Goal: Task Accomplishment & Management: Use online tool/utility

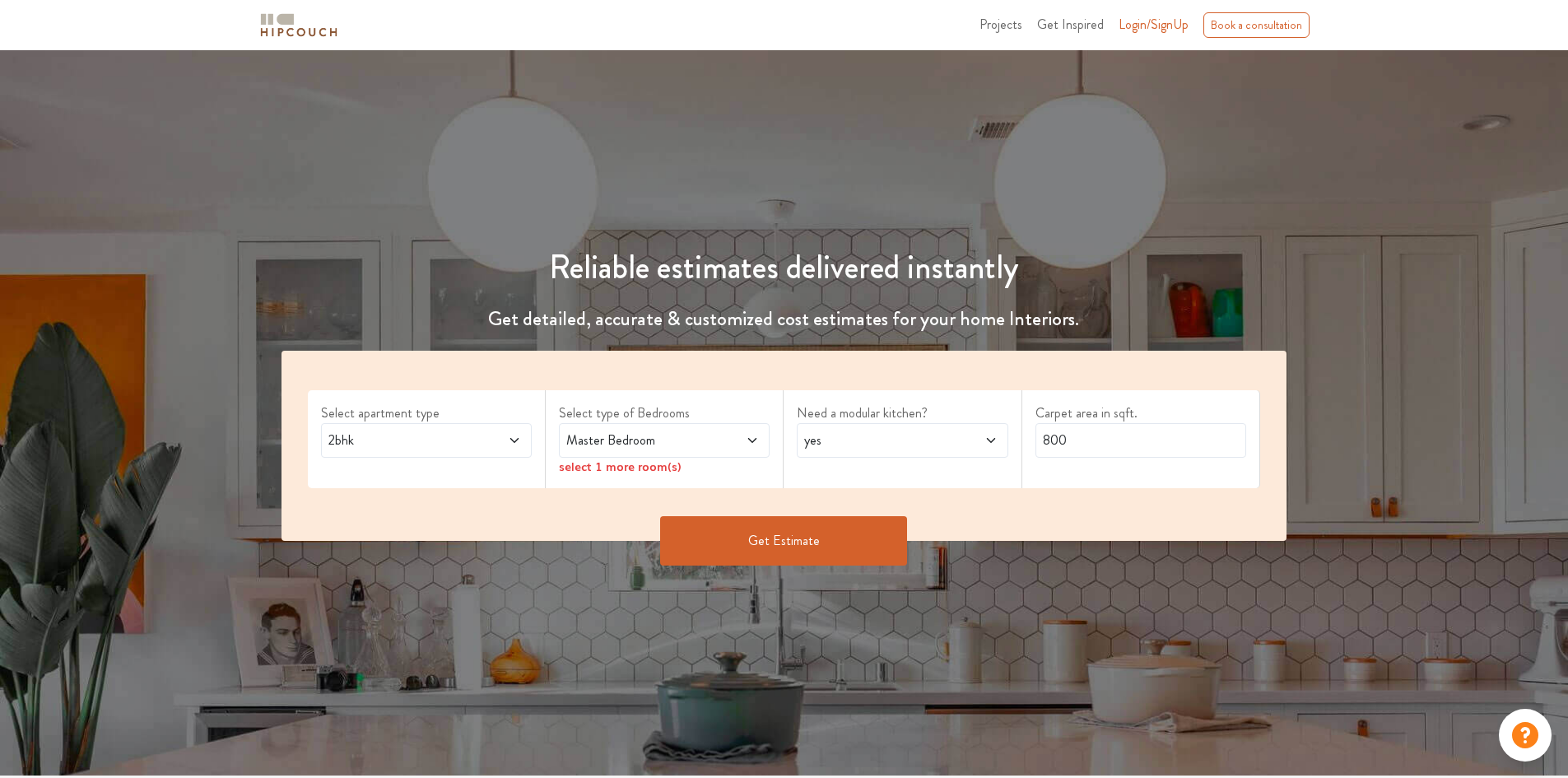
click at [412, 449] on span "2bhk" at bounding box center [399, 440] width 147 height 20
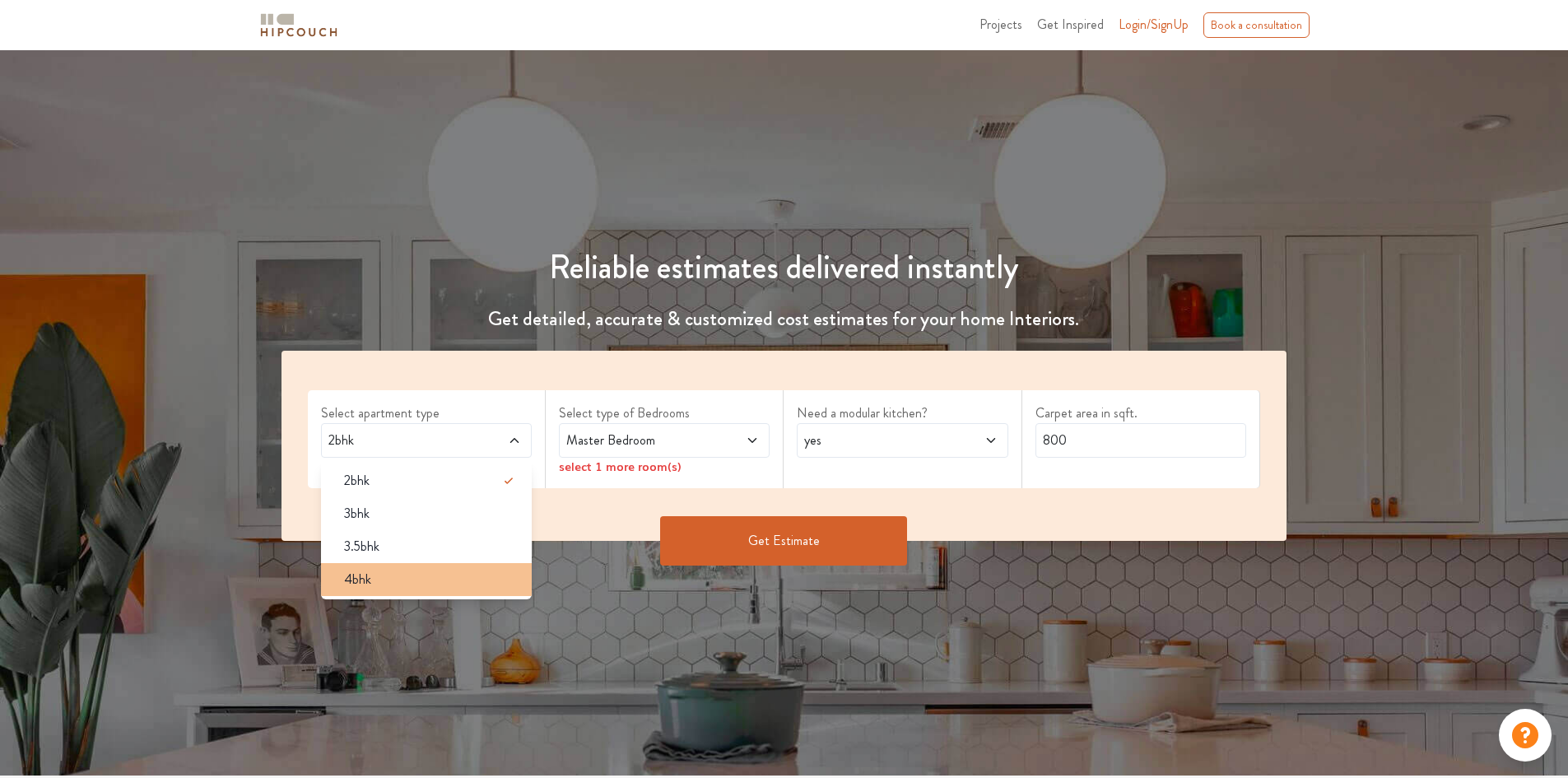
click at [377, 577] on div "4bhk" at bounding box center [431, 579] width 201 height 20
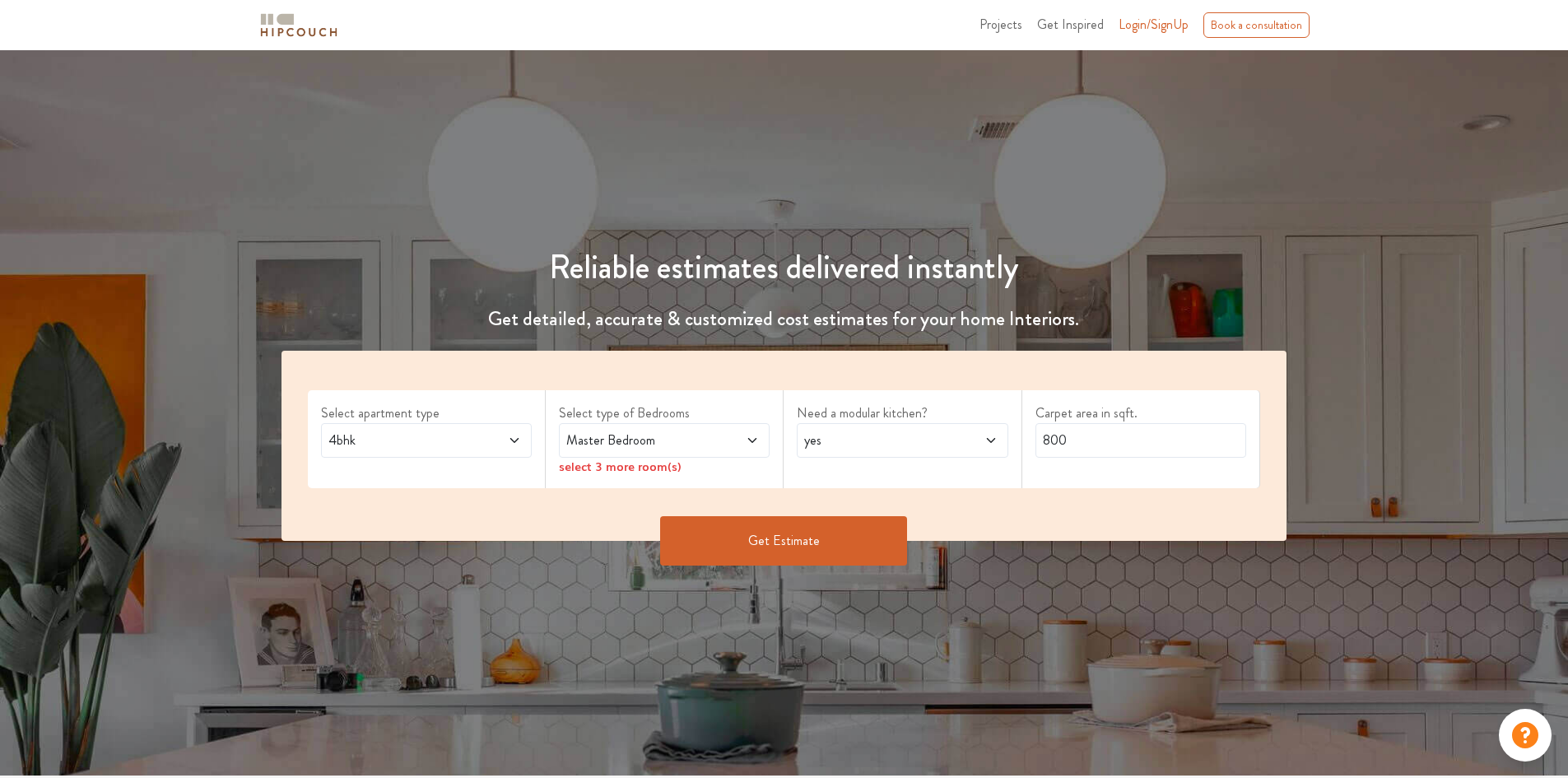
click at [603, 428] on div "Master Bedroom" at bounding box center [665, 440] width 211 height 35
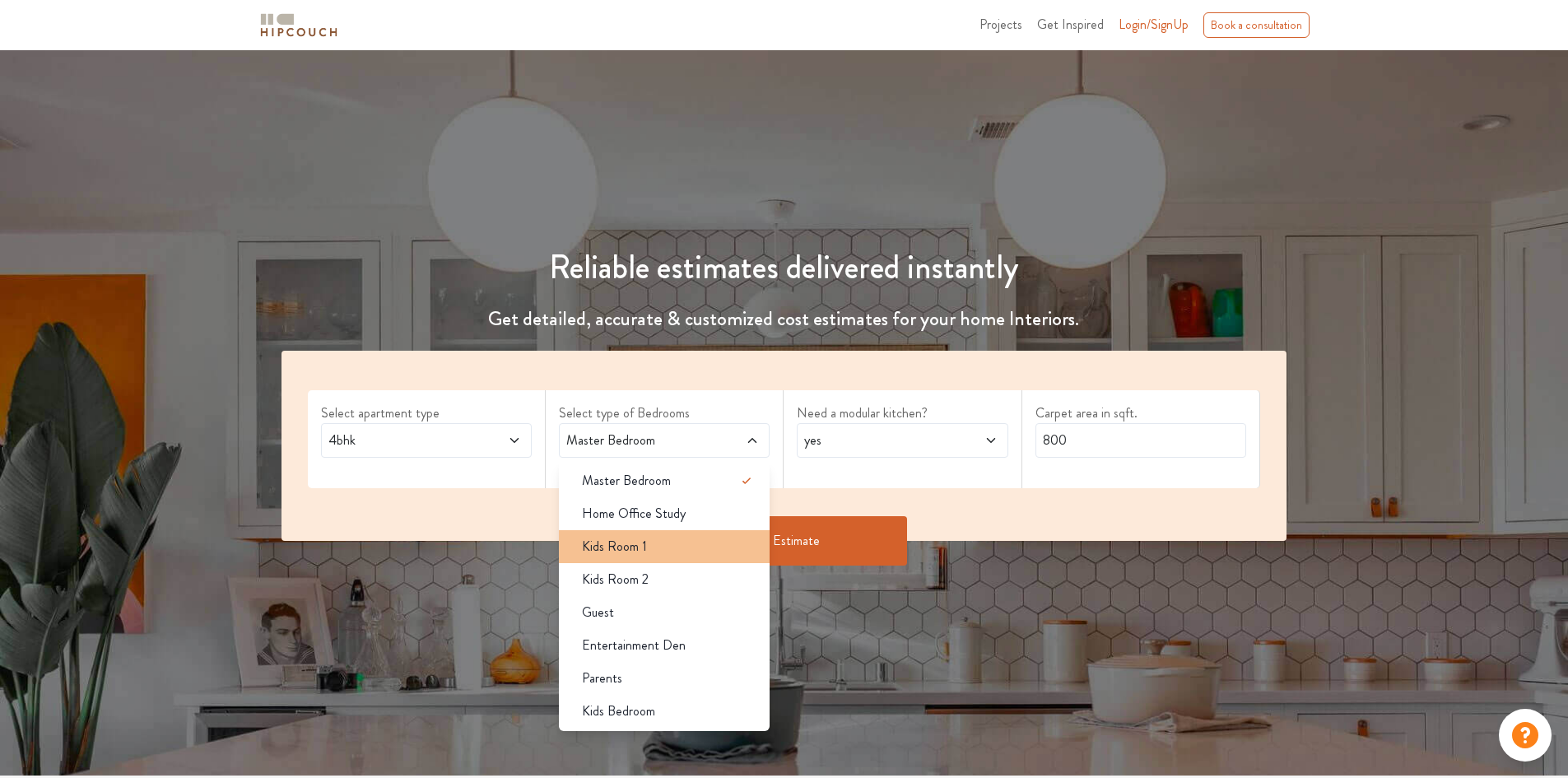
click at [628, 548] on span "Kids Room 1" at bounding box center [614, 546] width 65 height 20
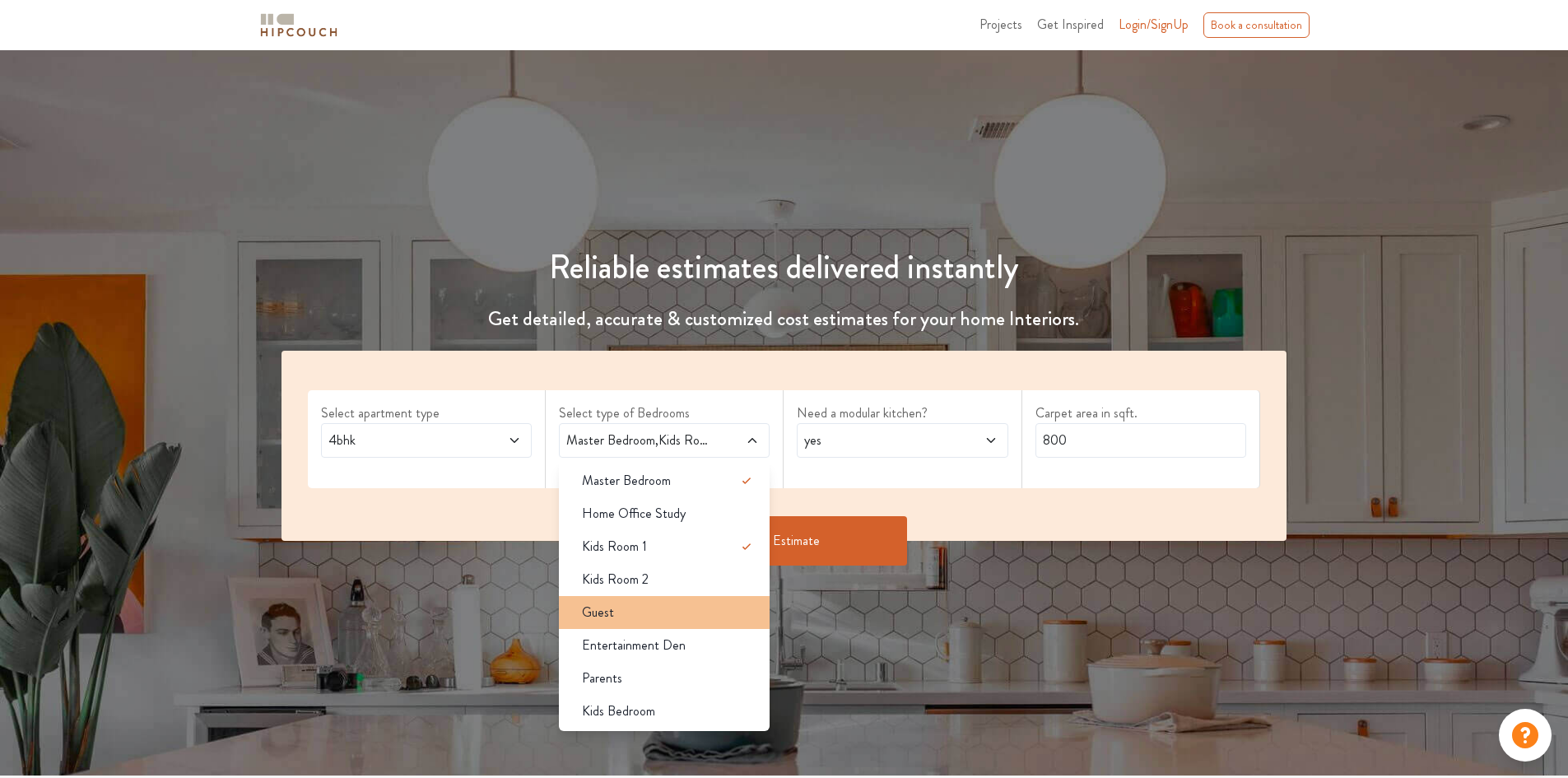
click at [626, 619] on div "Guest" at bounding box center [669, 612] width 201 height 20
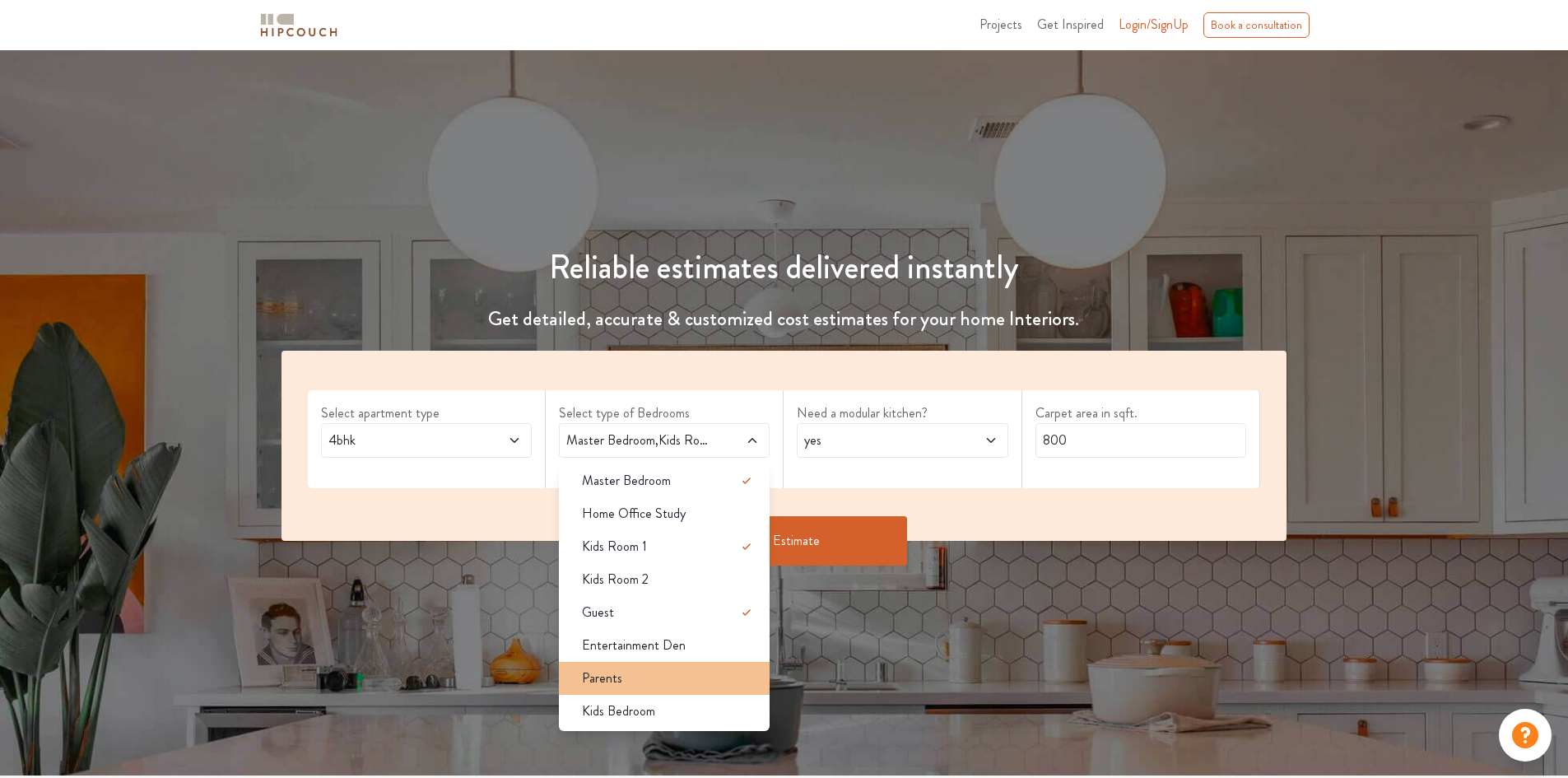
click at [623, 669] on div "Parents" at bounding box center [669, 678] width 201 height 20
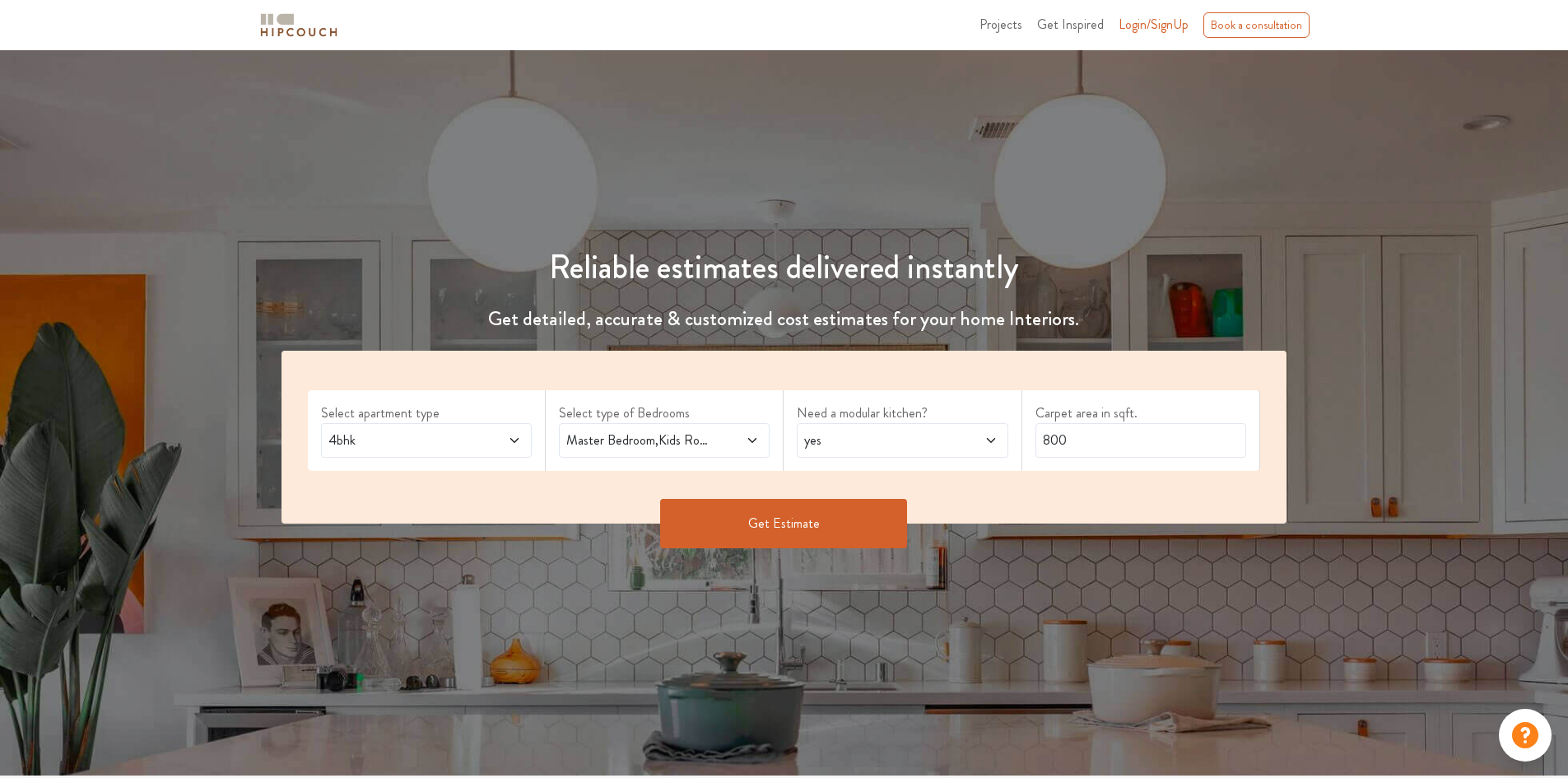
click at [846, 437] on span "yes" at bounding box center [874, 440] width 147 height 20
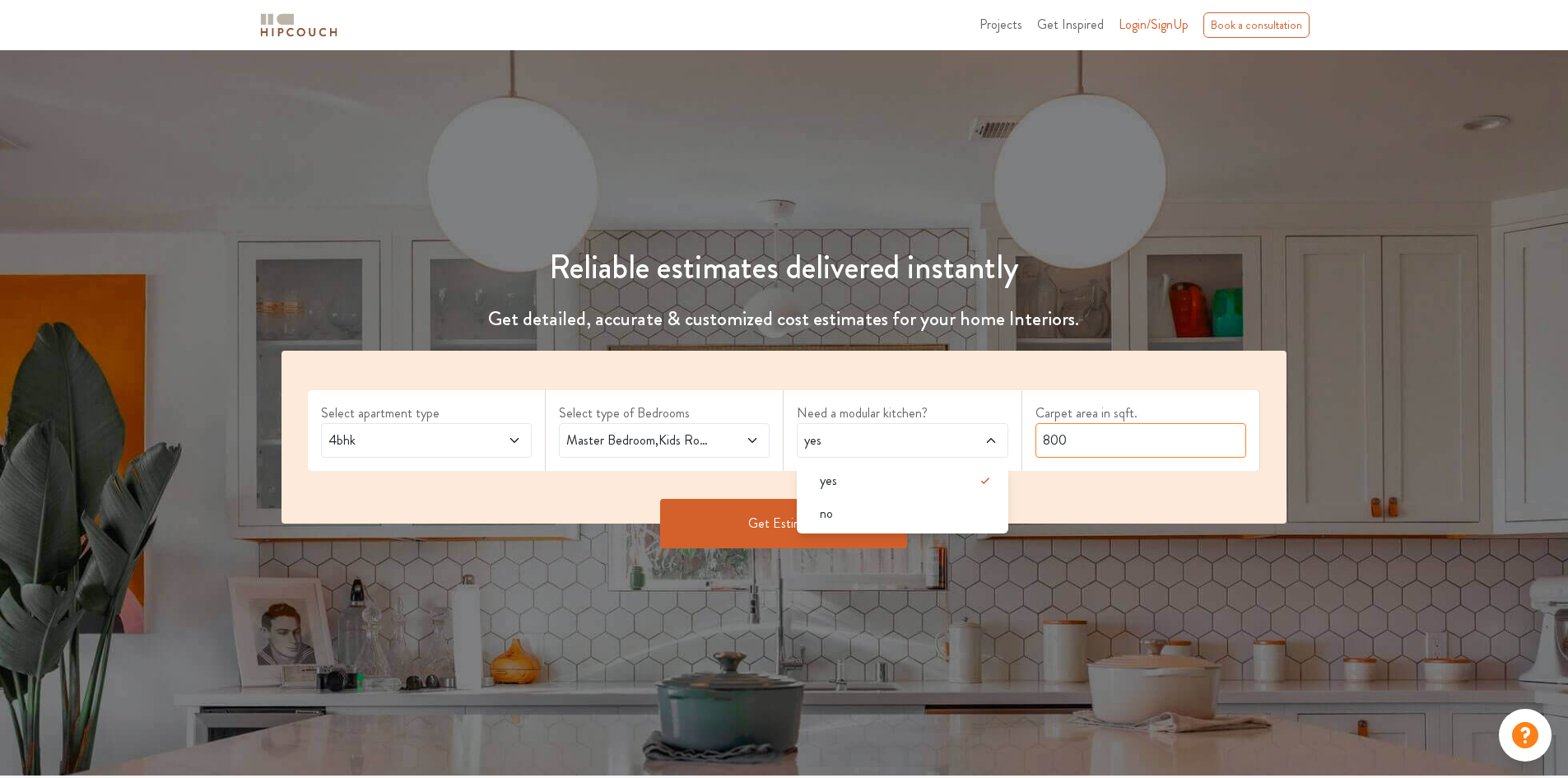
click at [1077, 453] on input "800" at bounding box center [1141, 440] width 211 height 35
click at [1042, 442] on input "800" at bounding box center [1141, 440] width 211 height 35
type input "2500"
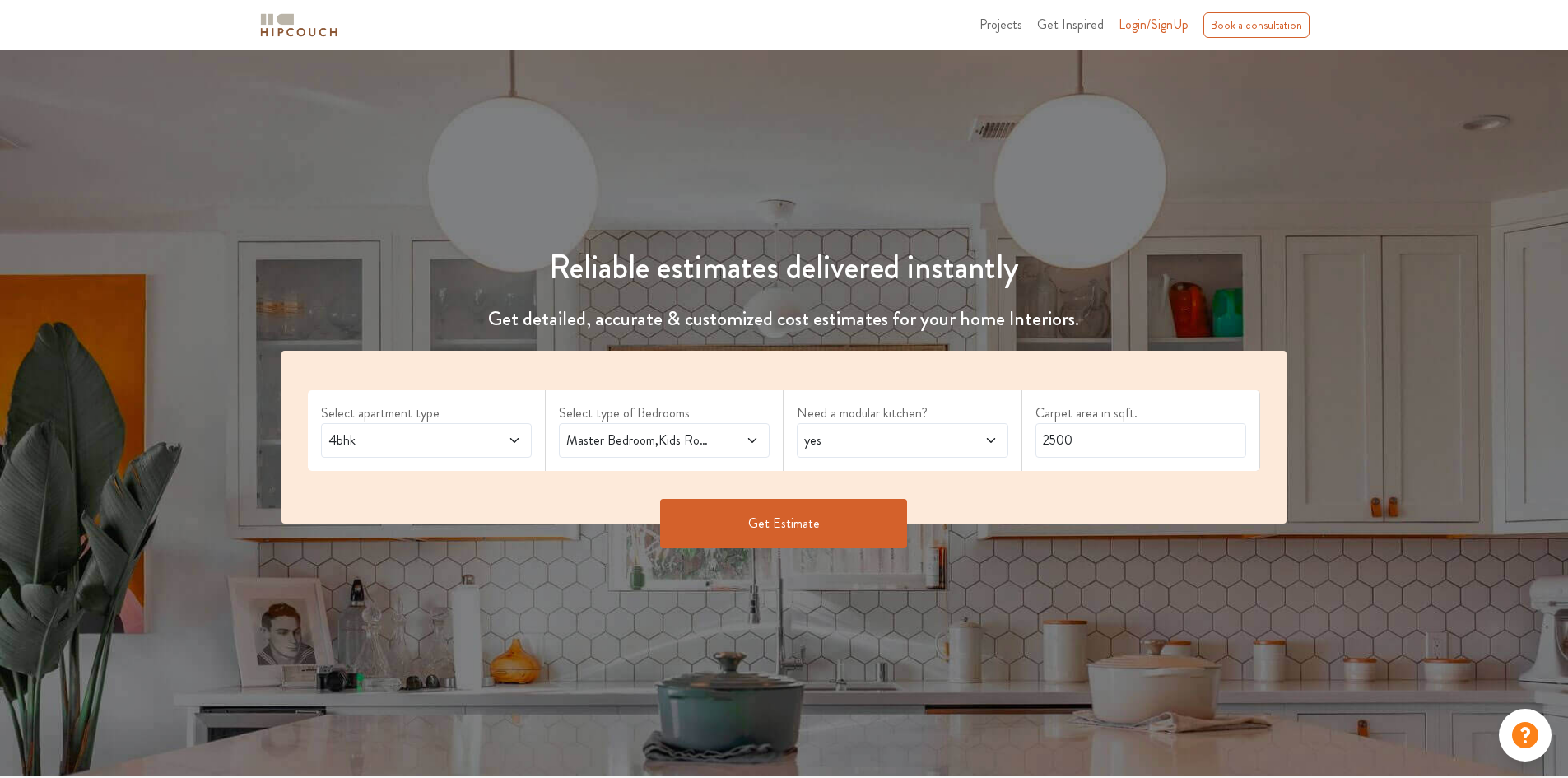
click at [750, 547] on button "Get Estimate" at bounding box center [784, 524] width 247 height 49
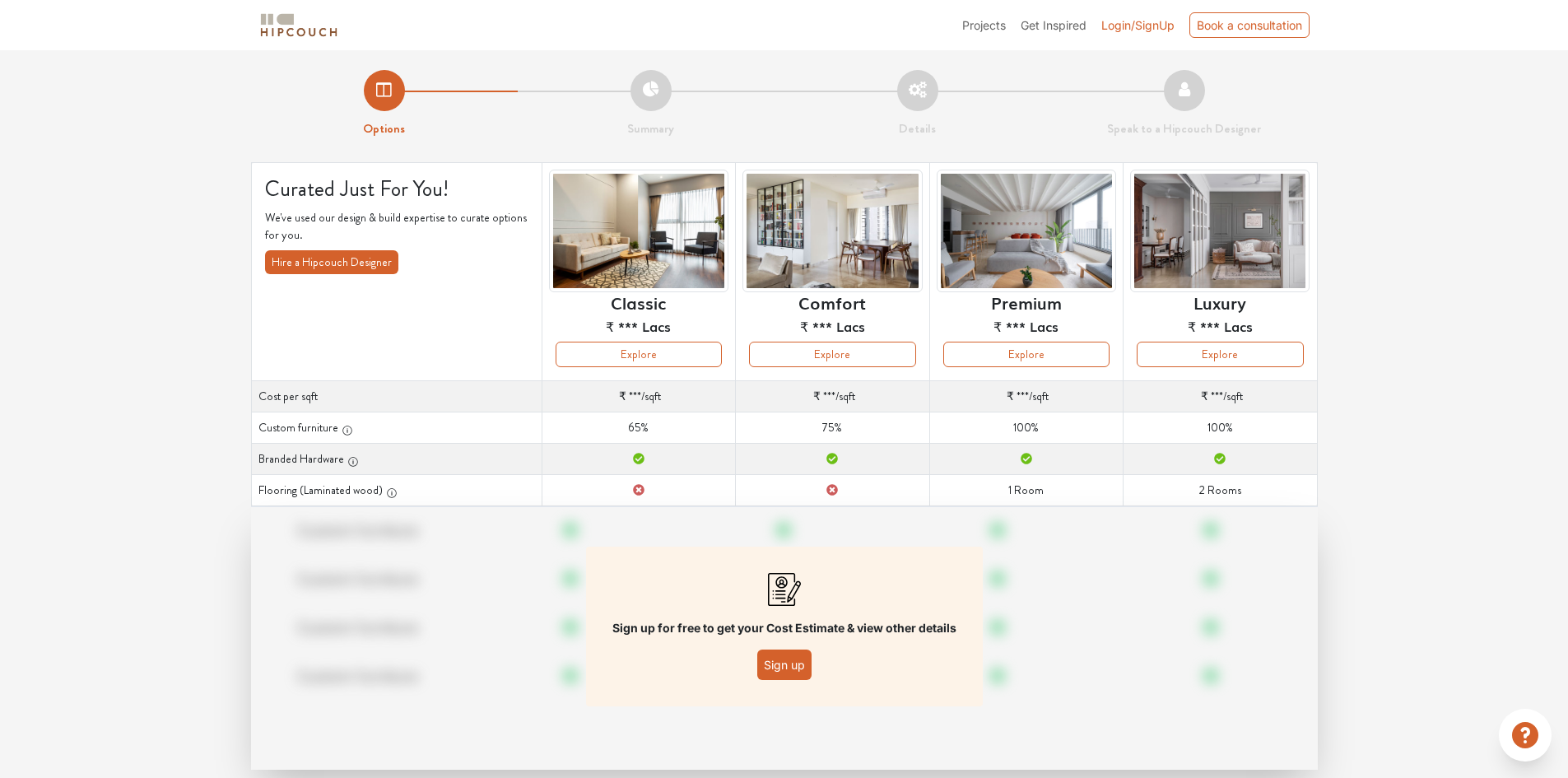
click at [1127, 30] on span "Login/SignUp" at bounding box center [1138, 25] width 73 height 14
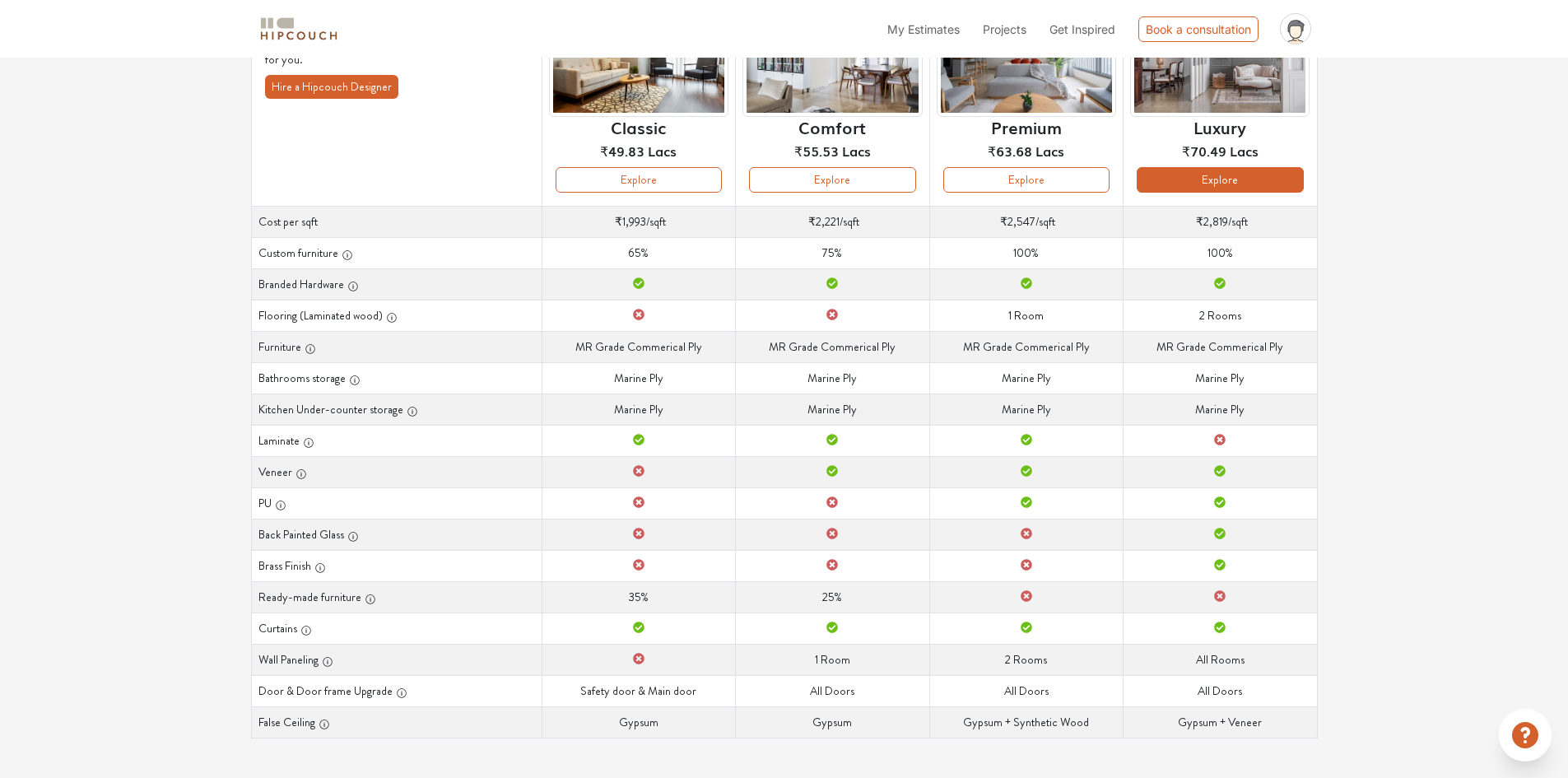
scroll to position [100, 0]
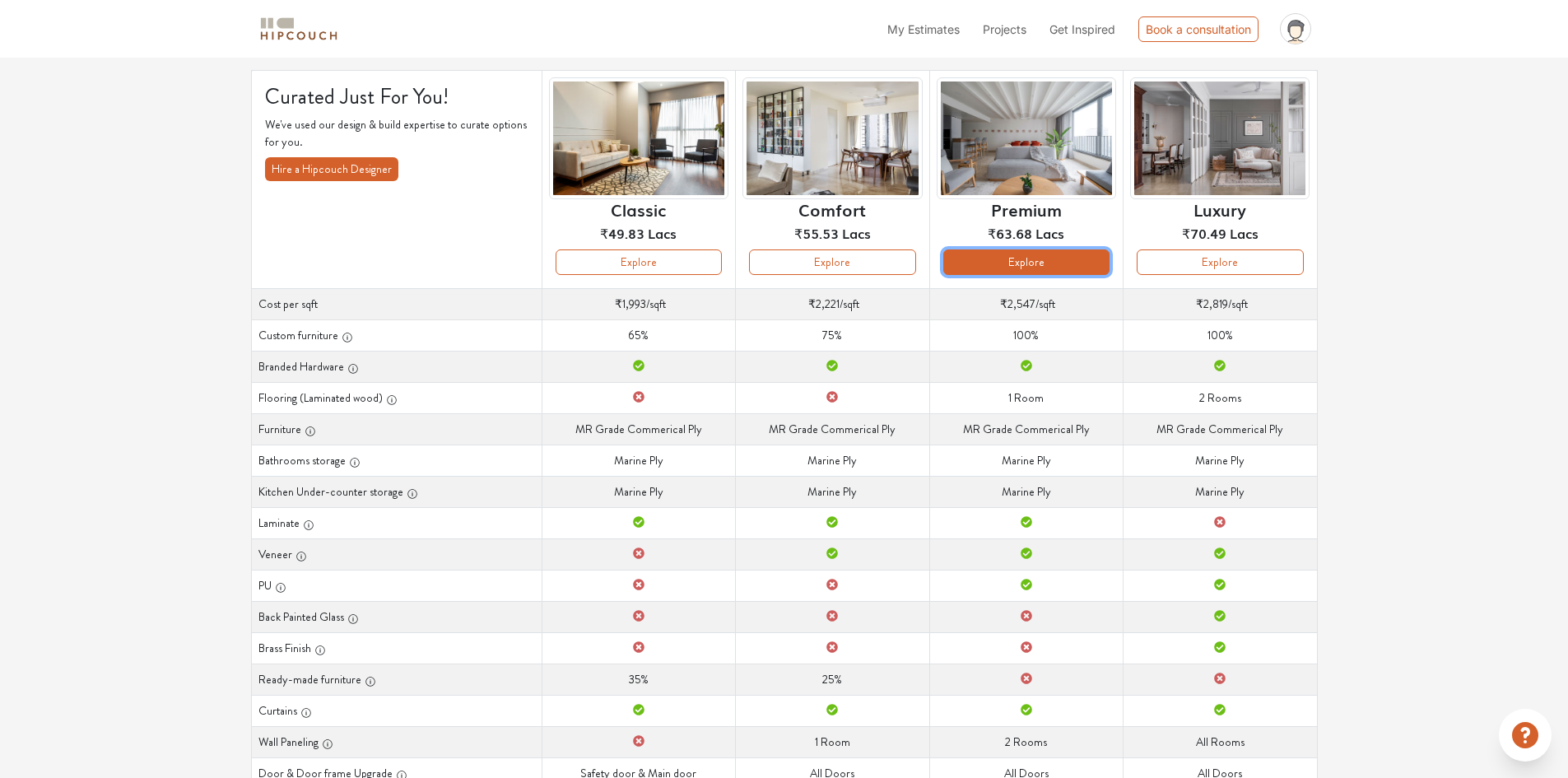
click at [1066, 270] on button "Explore" at bounding box center [1027, 262] width 167 height 26
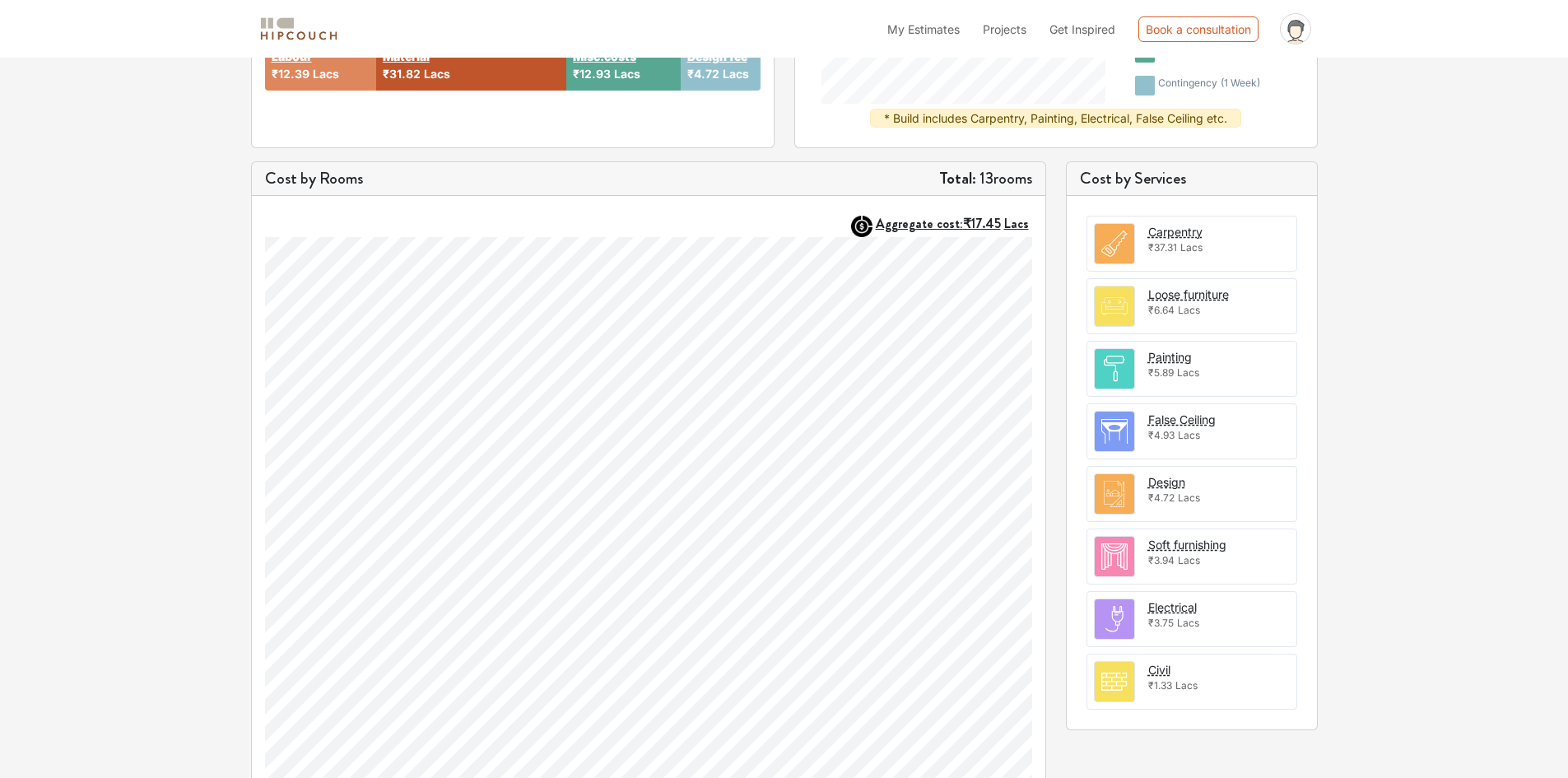
scroll to position [442, 0]
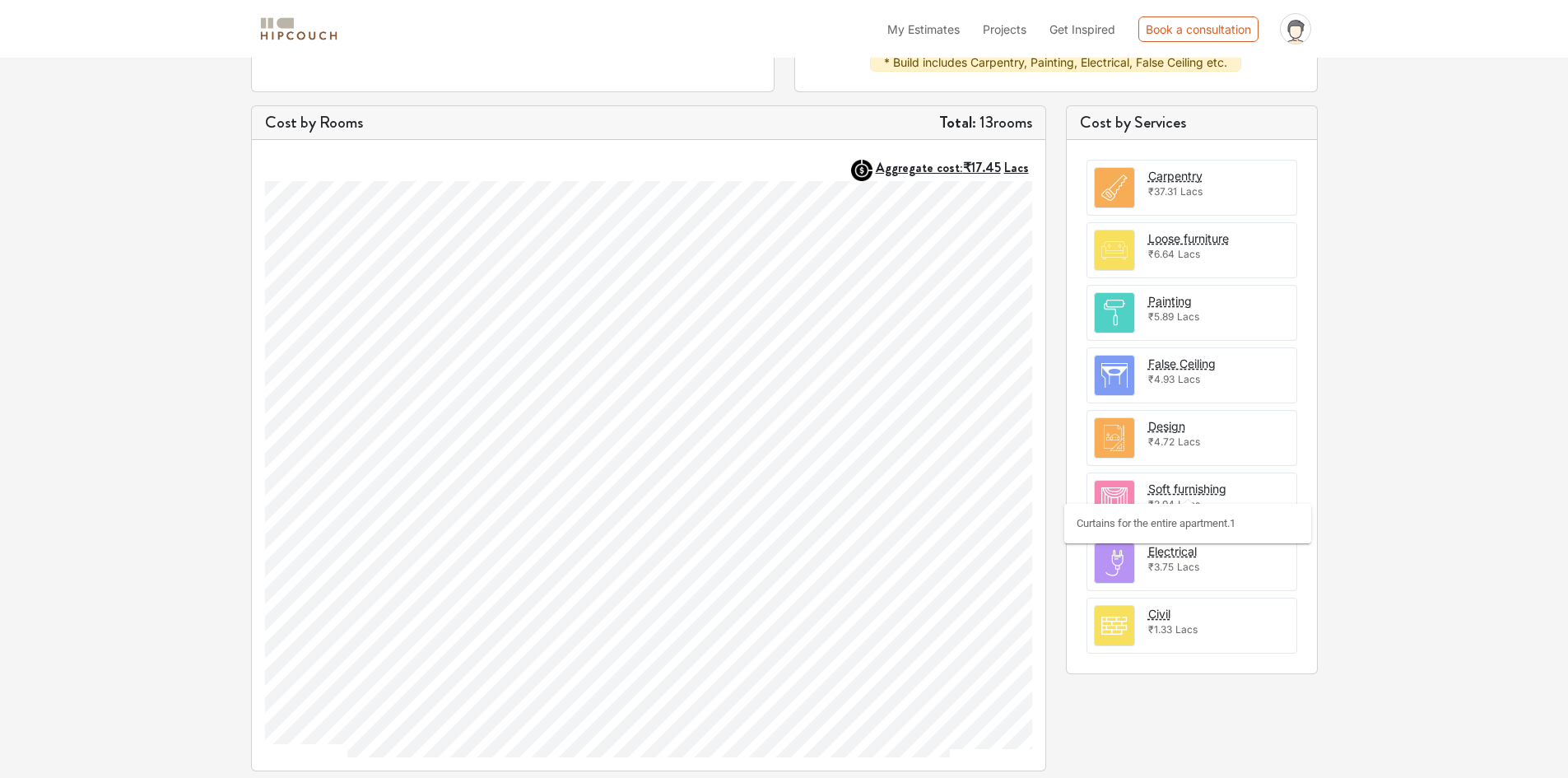
click at [1186, 554] on div "Curtains for the entire apartment.1" at bounding box center [1187, 526] width 247 height 58
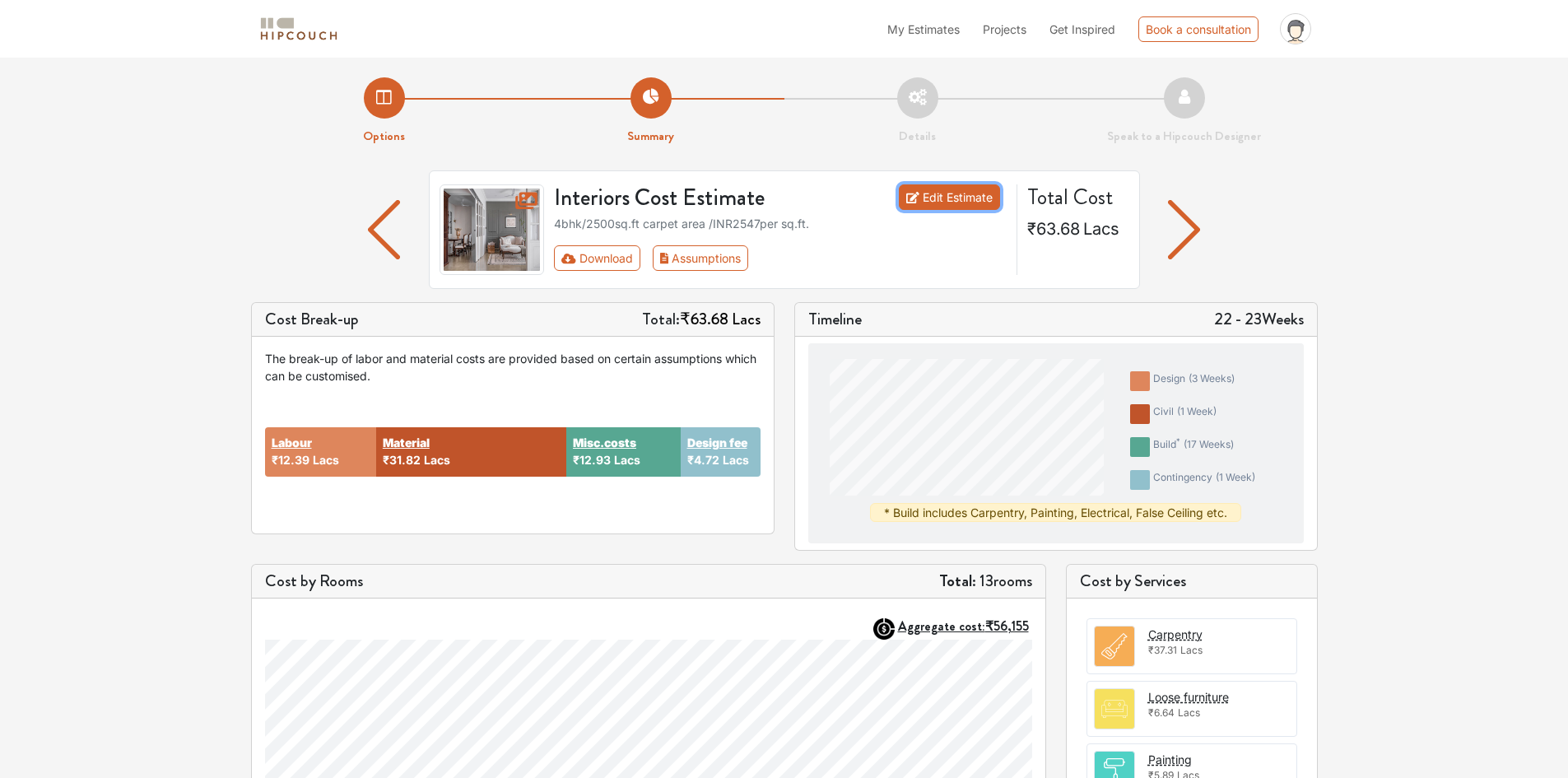
click at [958, 198] on link "Edit Estimate" at bounding box center [949, 197] width 101 height 26
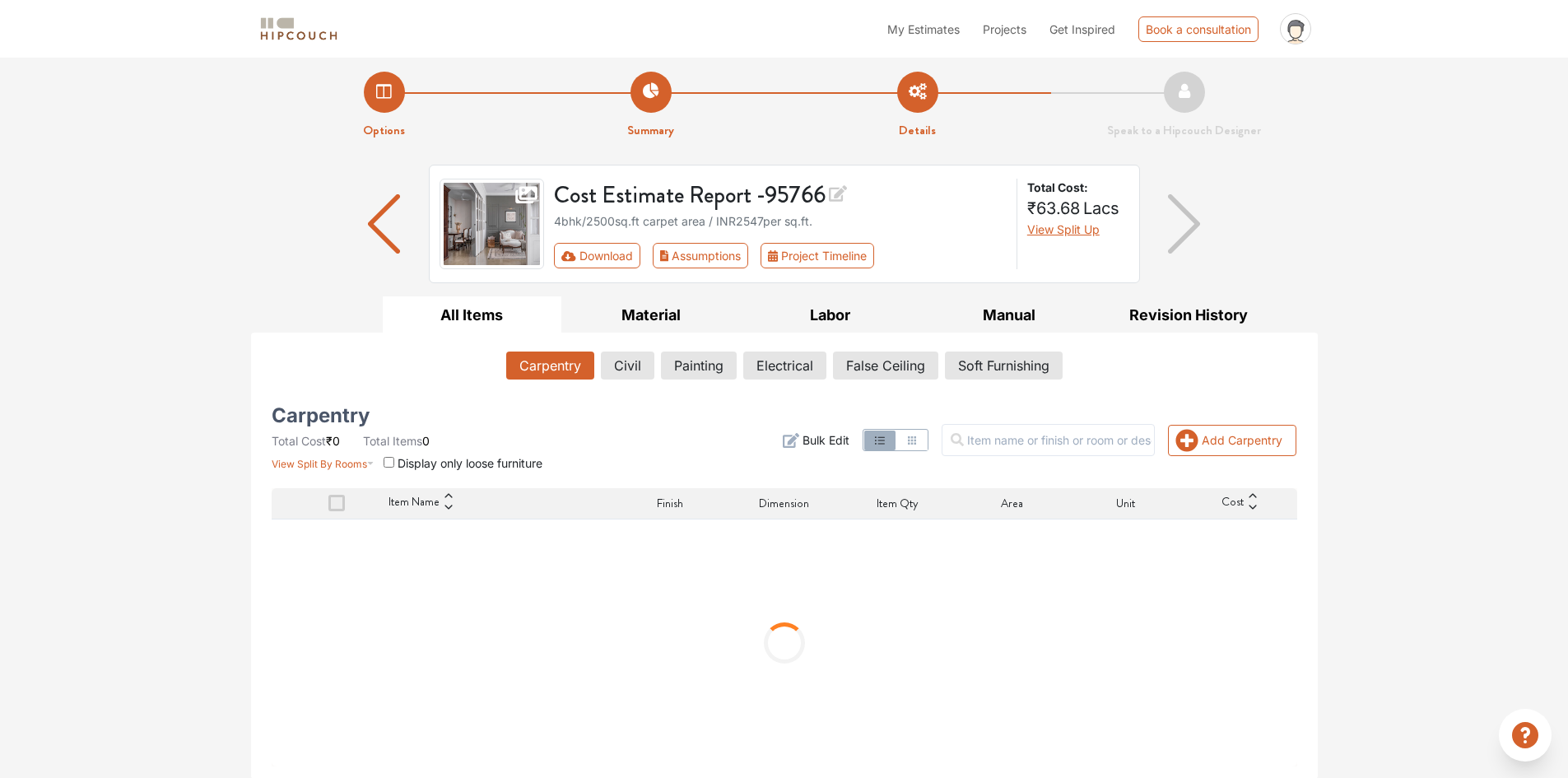
scroll to position [7, 0]
click at [369, 463] on icon "button" at bounding box center [370, 463] width 6 height 3
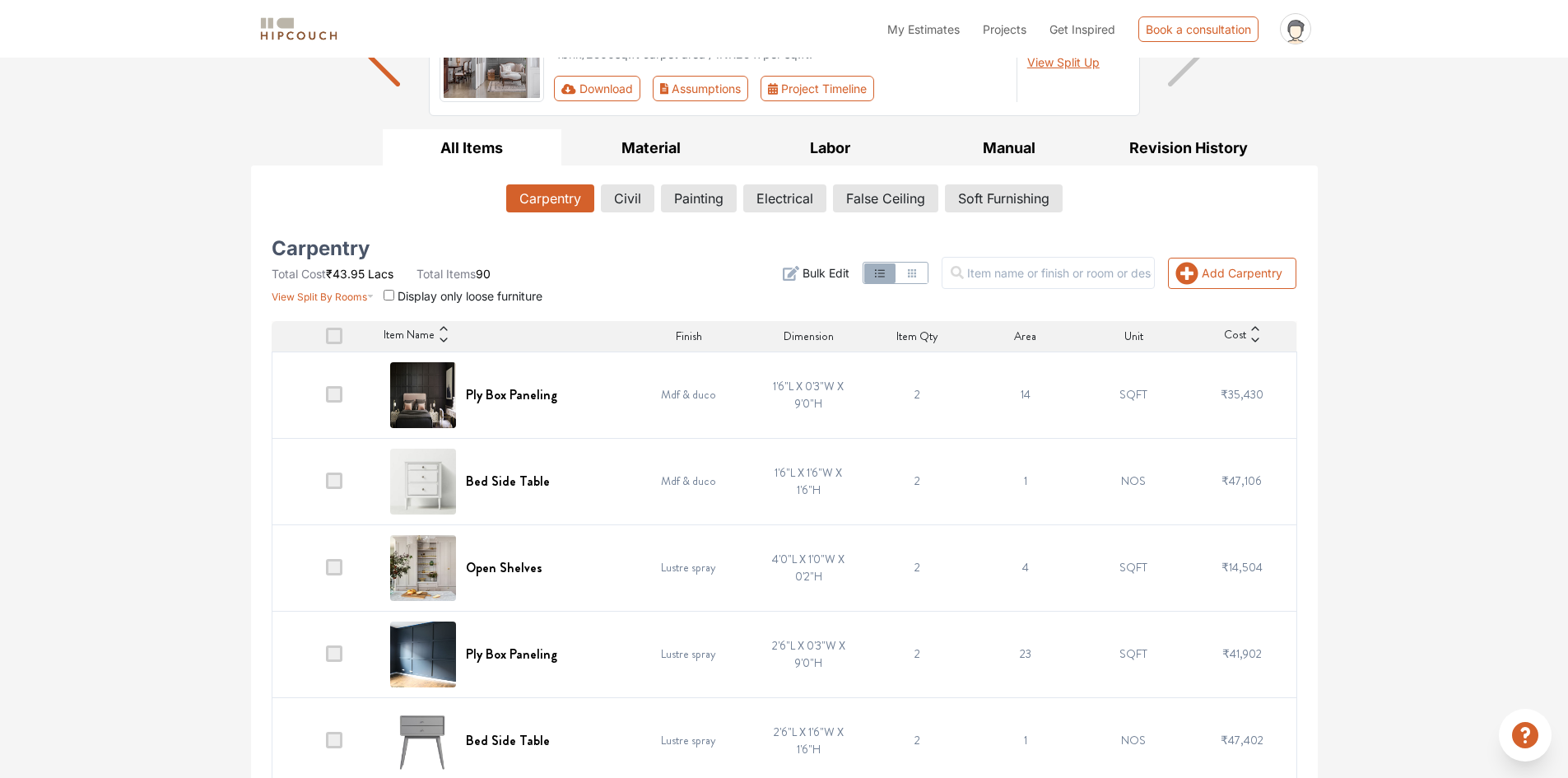
scroll to position [171, 0]
click at [614, 213] on button "Civil" at bounding box center [627, 200] width 52 height 28
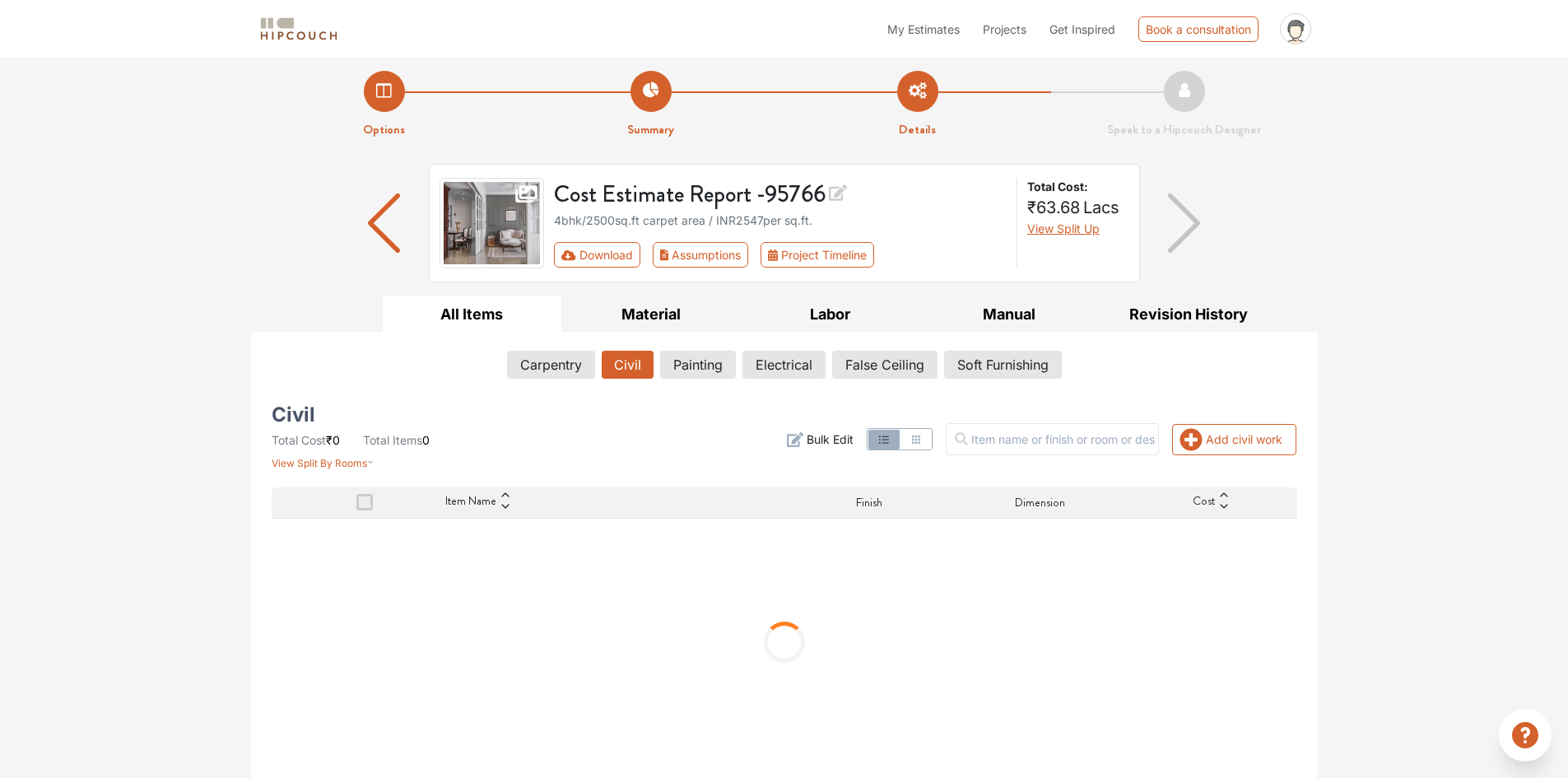
scroll to position [7, 0]
click at [547, 356] on button "Carpentry" at bounding box center [551, 365] width 87 height 28
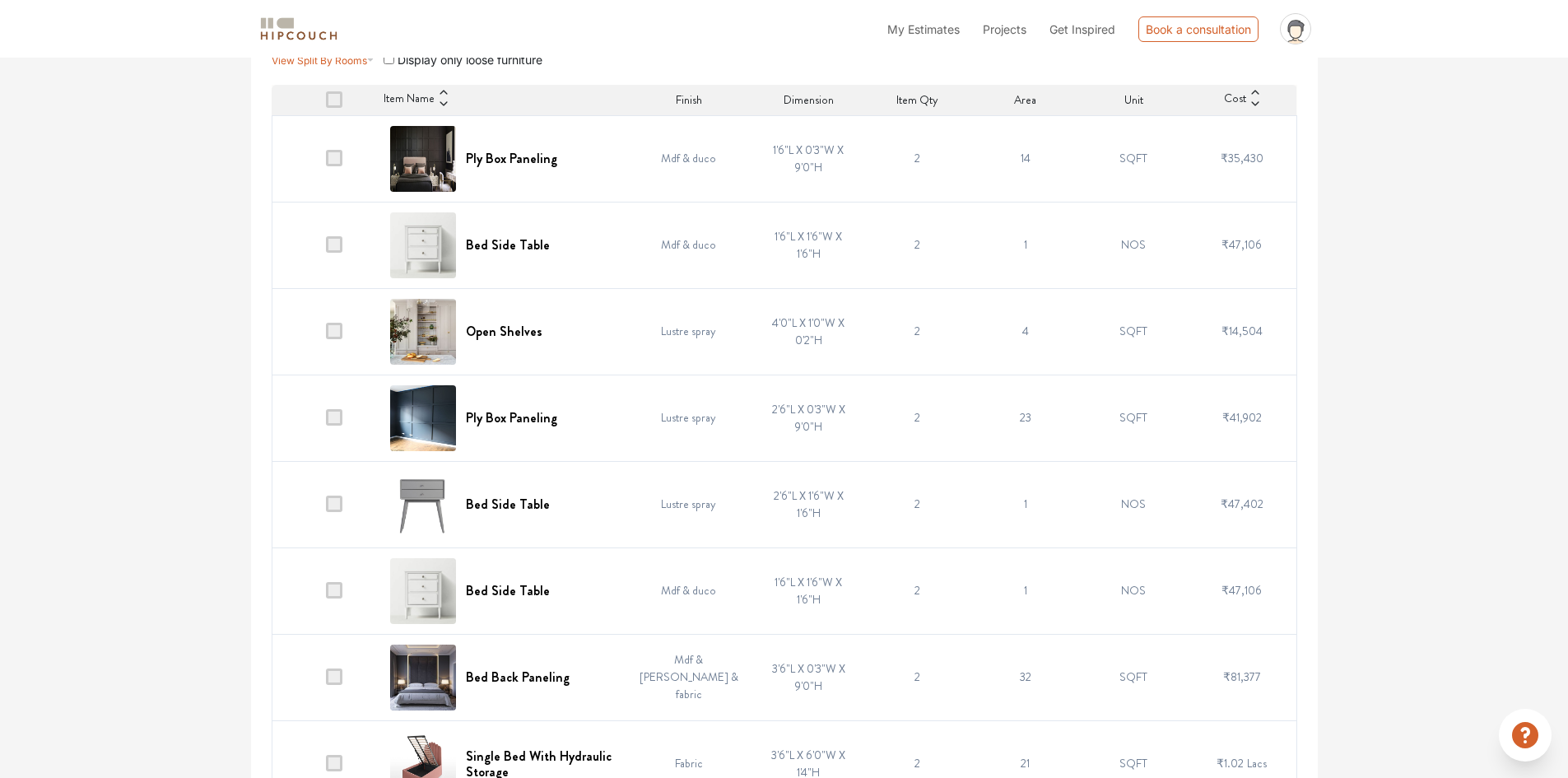
scroll to position [336, 0]
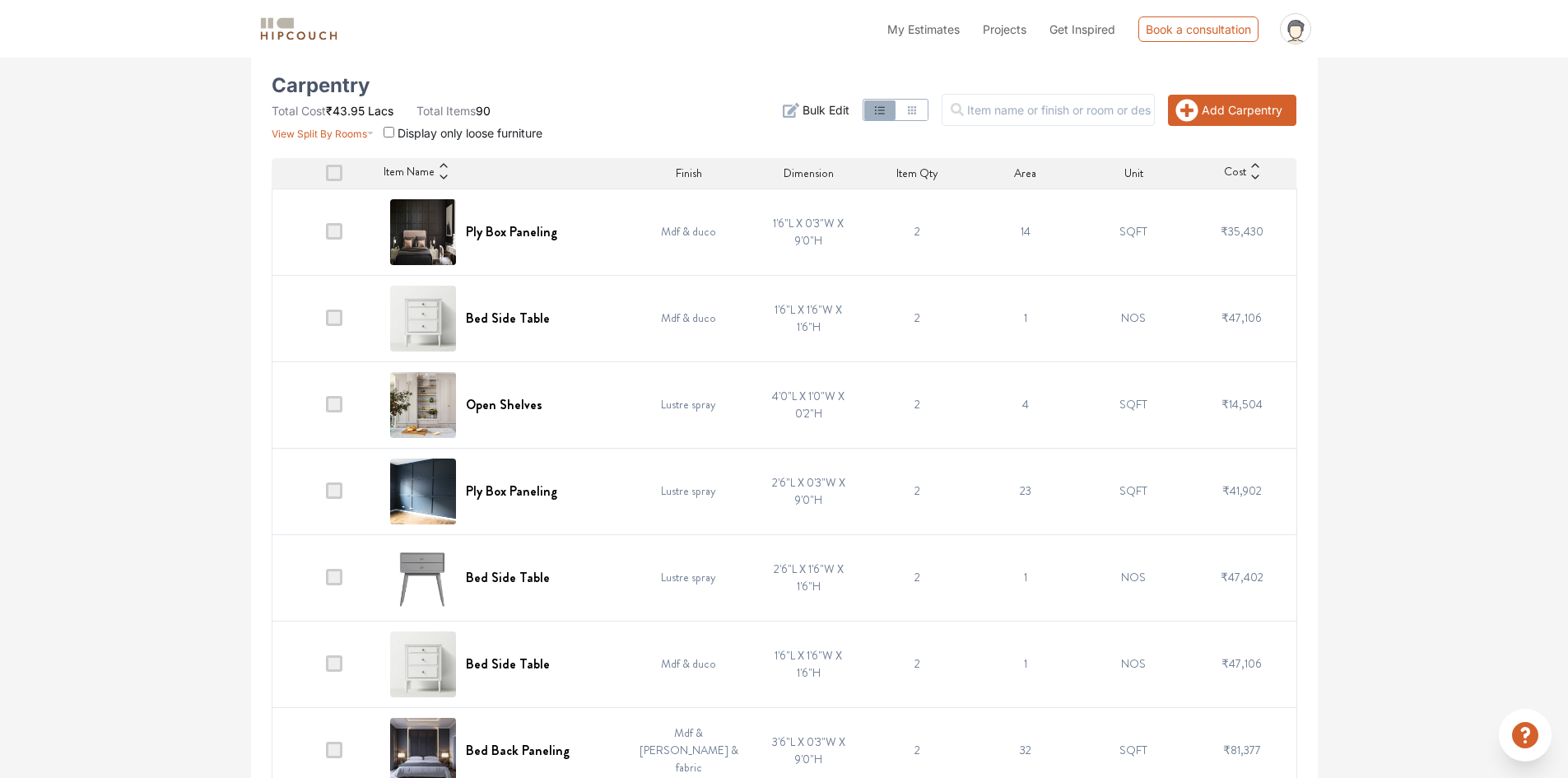
drag, startPoint x: 1160, startPoint y: 109, endPoint x: 1173, endPoint y: 109, distance: 13.0
click at [1163, 109] on div "Add Carpentry Filter Bulk Edit" at bounding box center [959, 111] width 697 height 63
click at [1173, 109] on button "Add Carpentry" at bounding box center [1231, 110] width 128 height 31
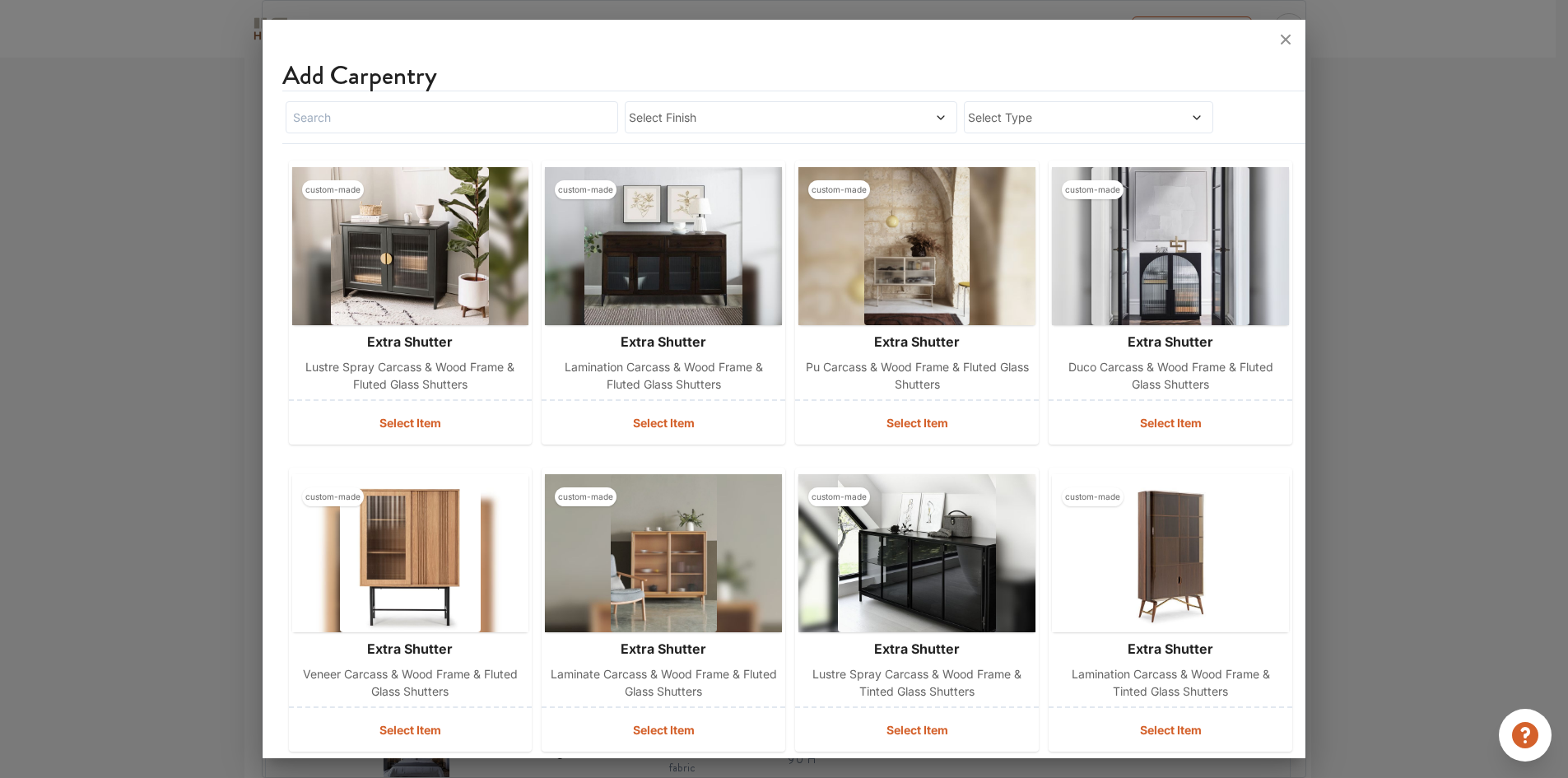
click at [758, 117] on span "Select Finish" at bounding box center [748, 117] width 239 height 17
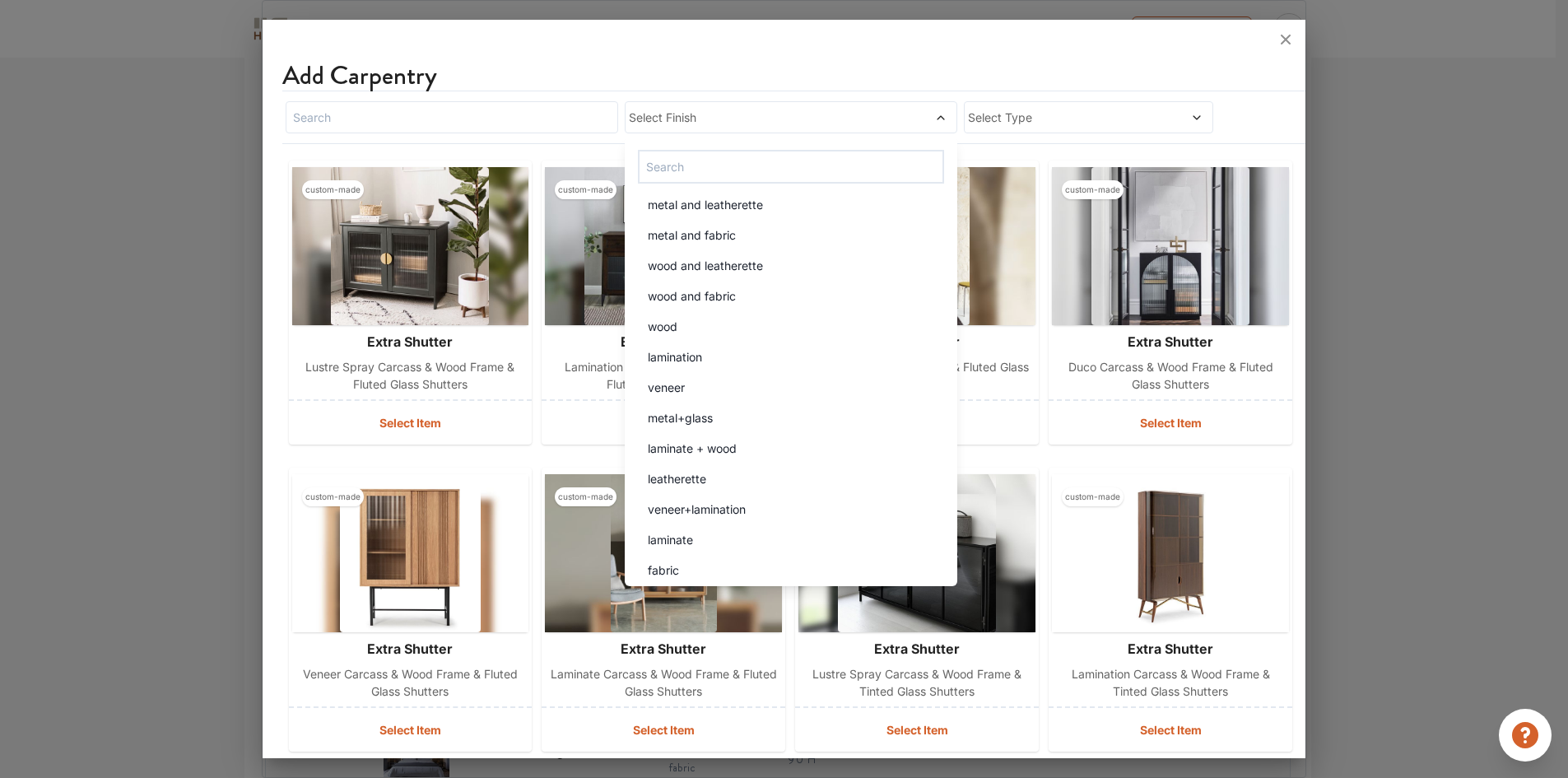
scroll to position [2908, 0]
click at [693, 417] on span "metal+glass" at bounding box center [680, 415] width 65 height 17
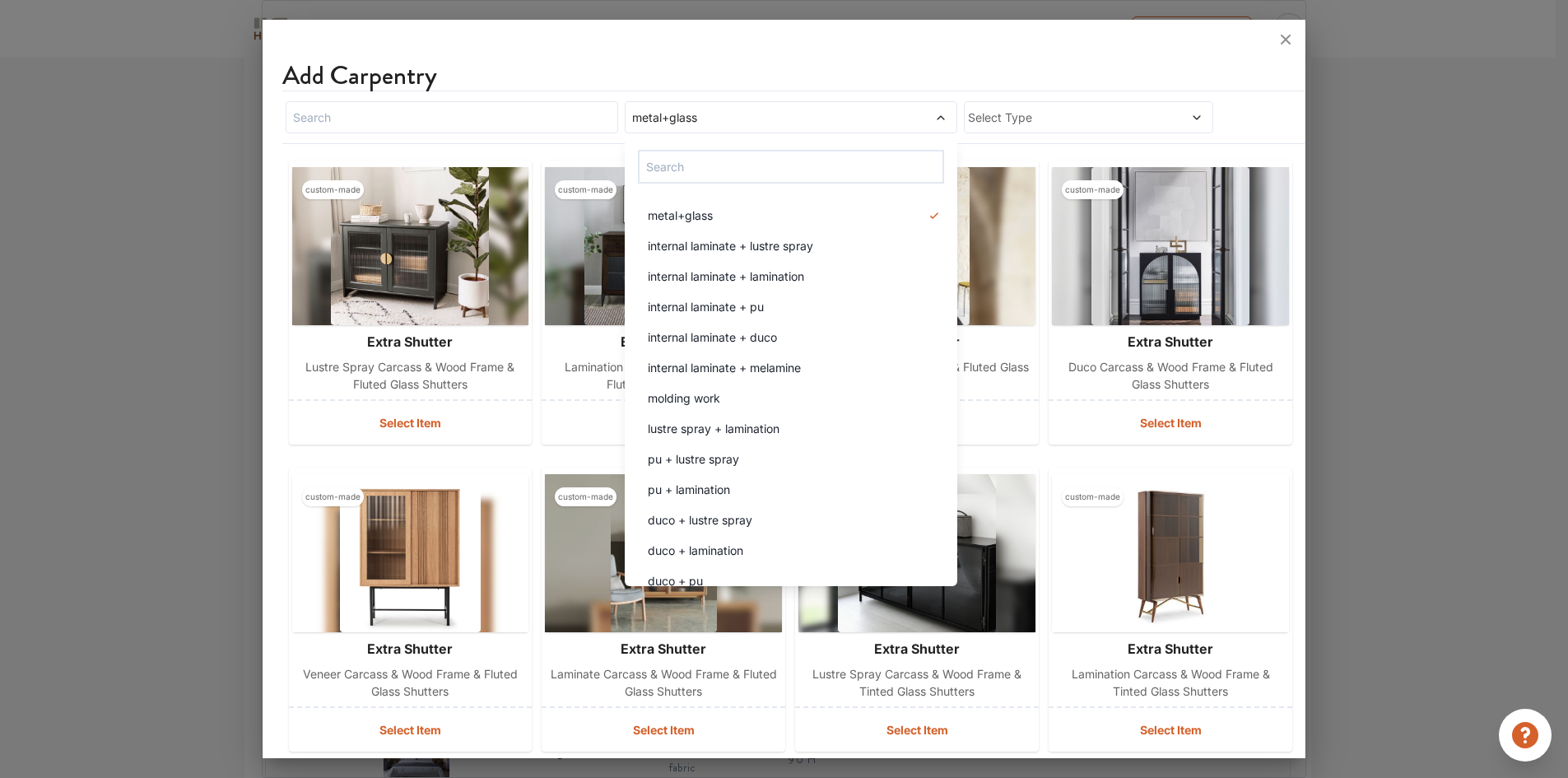
click at [1060, 112] on span "Select Type" at bounding box center [1056, 117] width 176 height 17
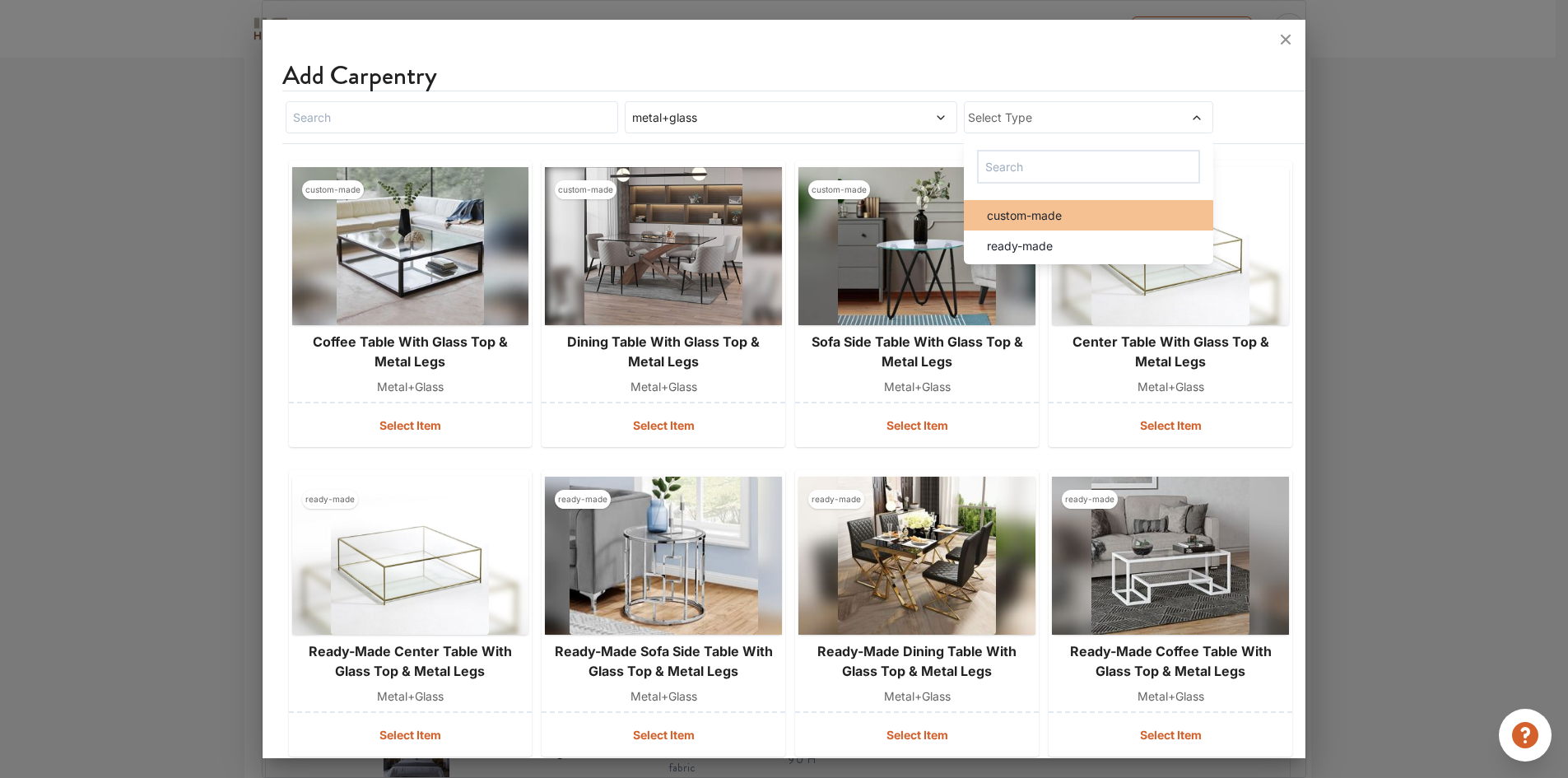
click at [1006, 225] on li "custom-made" at bounding box center [1088, 215] width 249 height 31
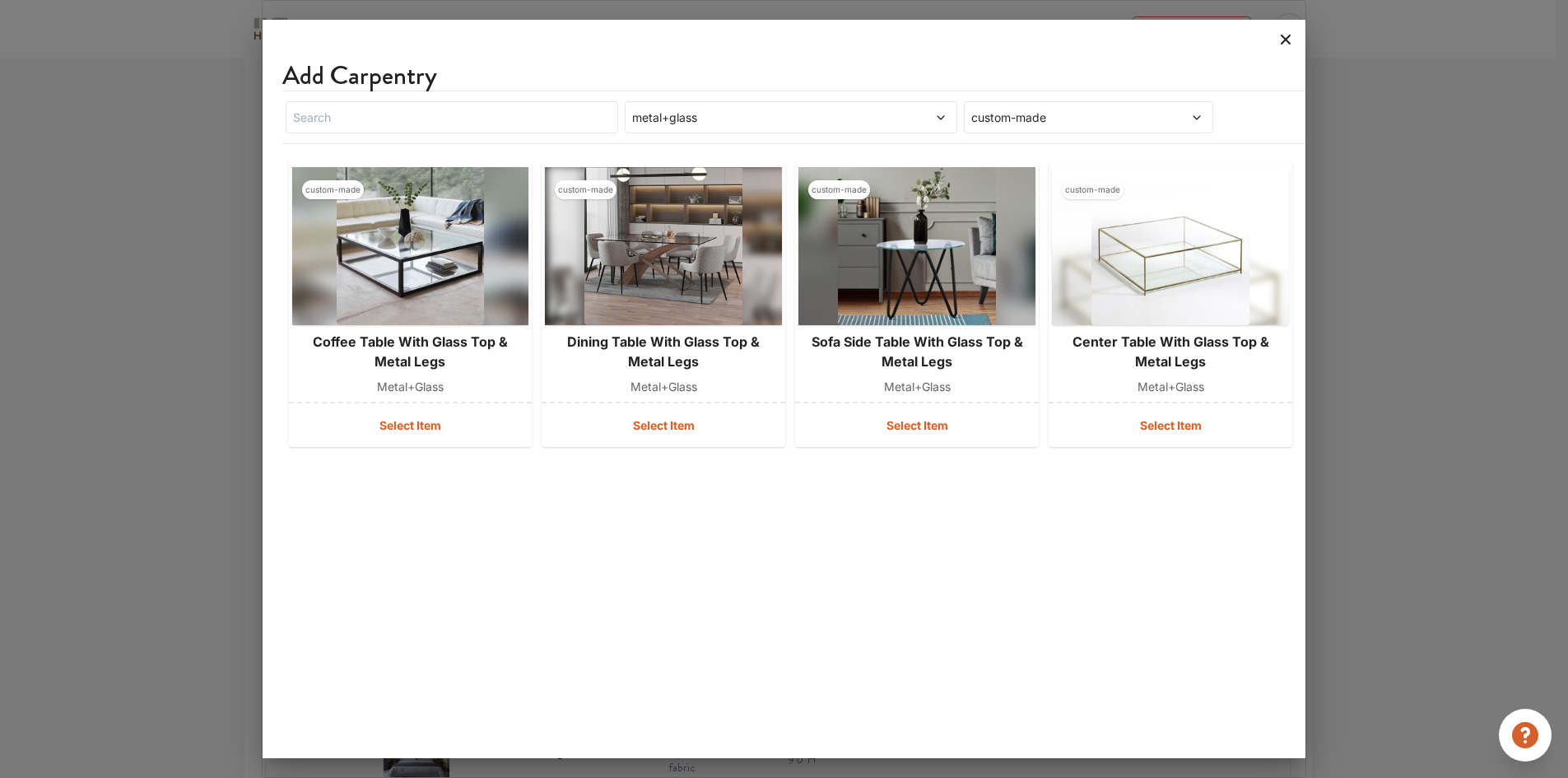
click at [1290, 39] on icon at bounding box center [1285, 39] width 26 height 26
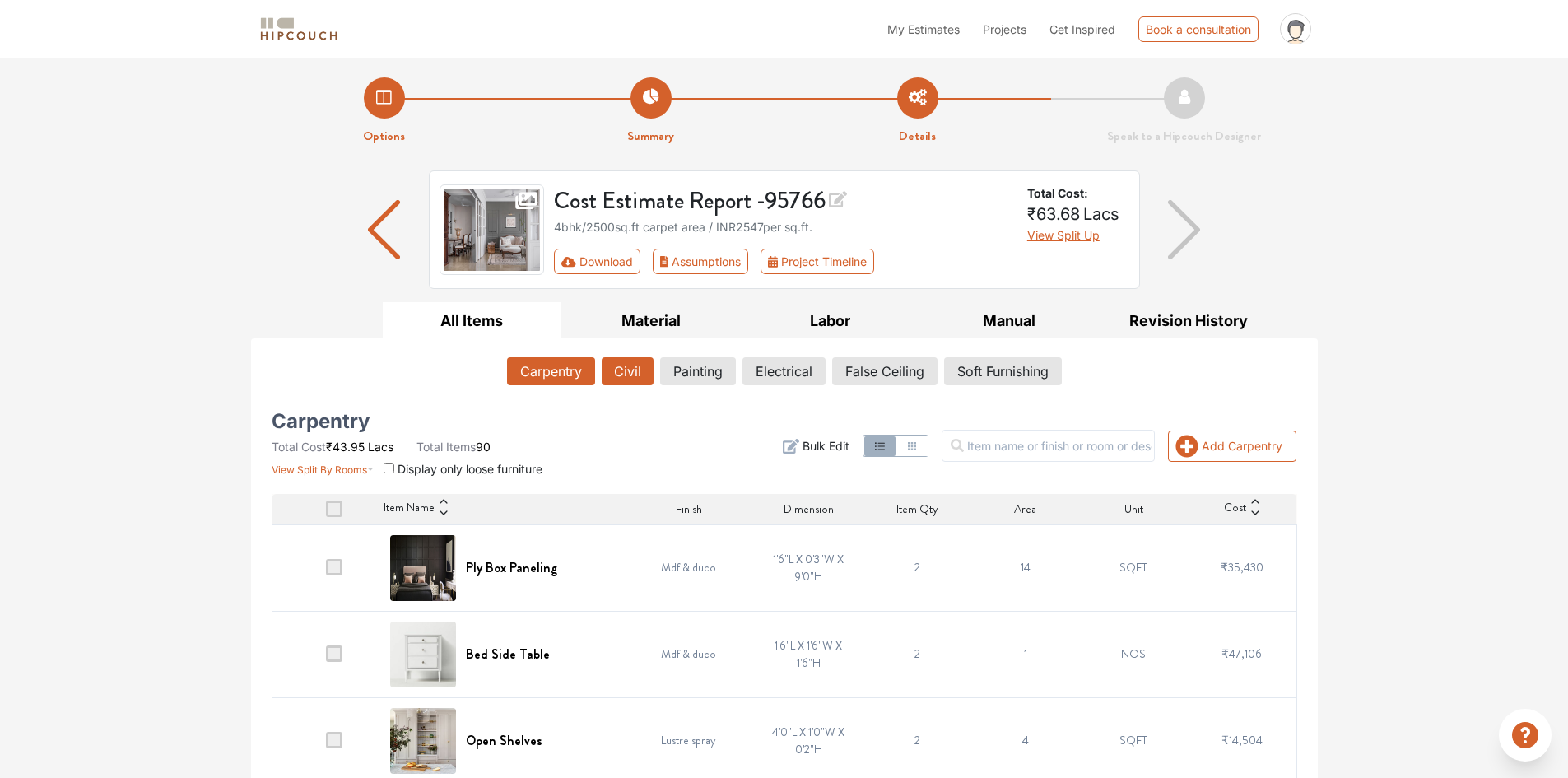
click at [623, 374] on button "Civil" at bounding box center [627, 371] width 52 height 28
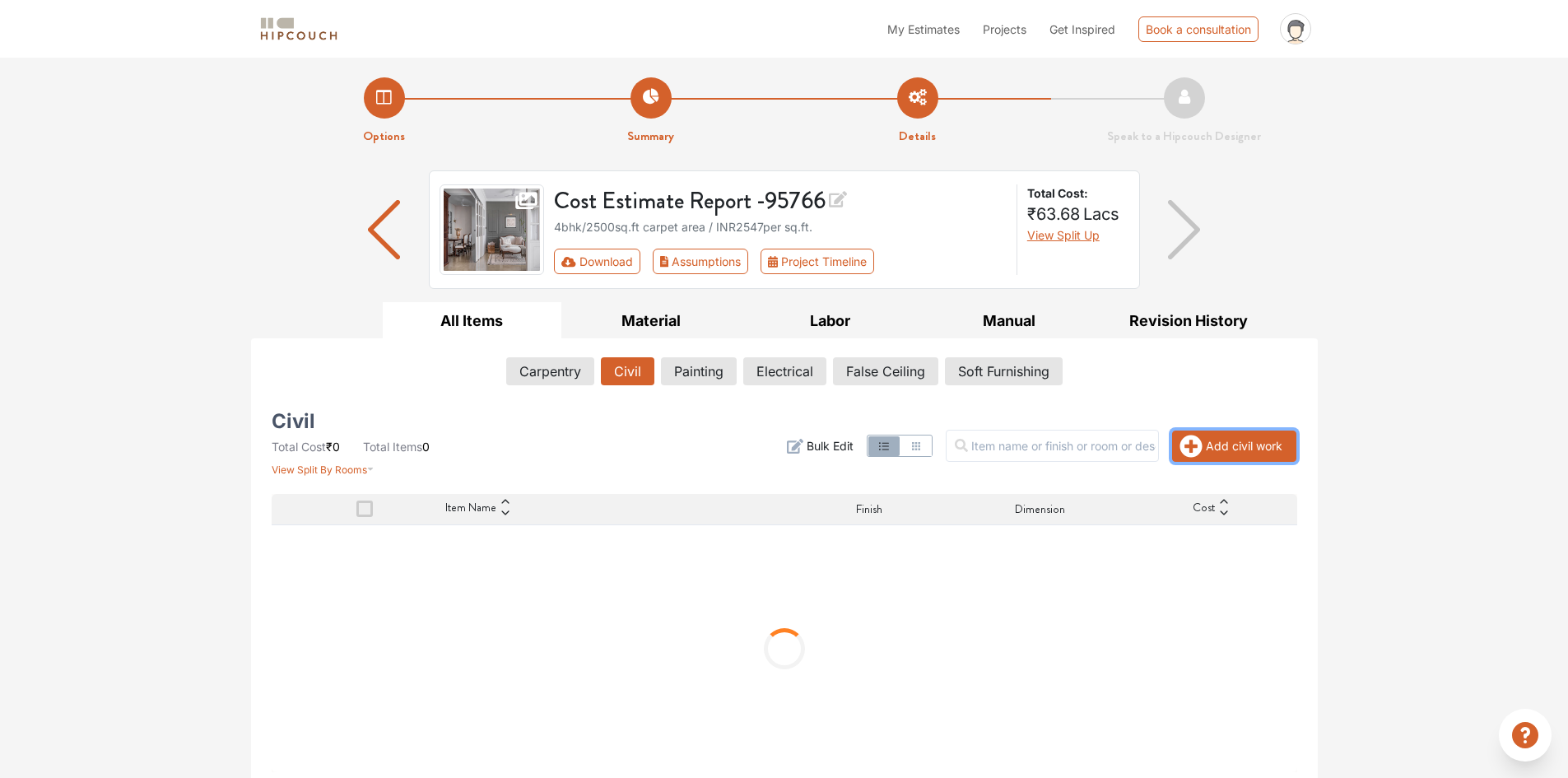
click at [1215, 440] on button "Add civil work" at bounding box center [1234, 446] width 124 height 31
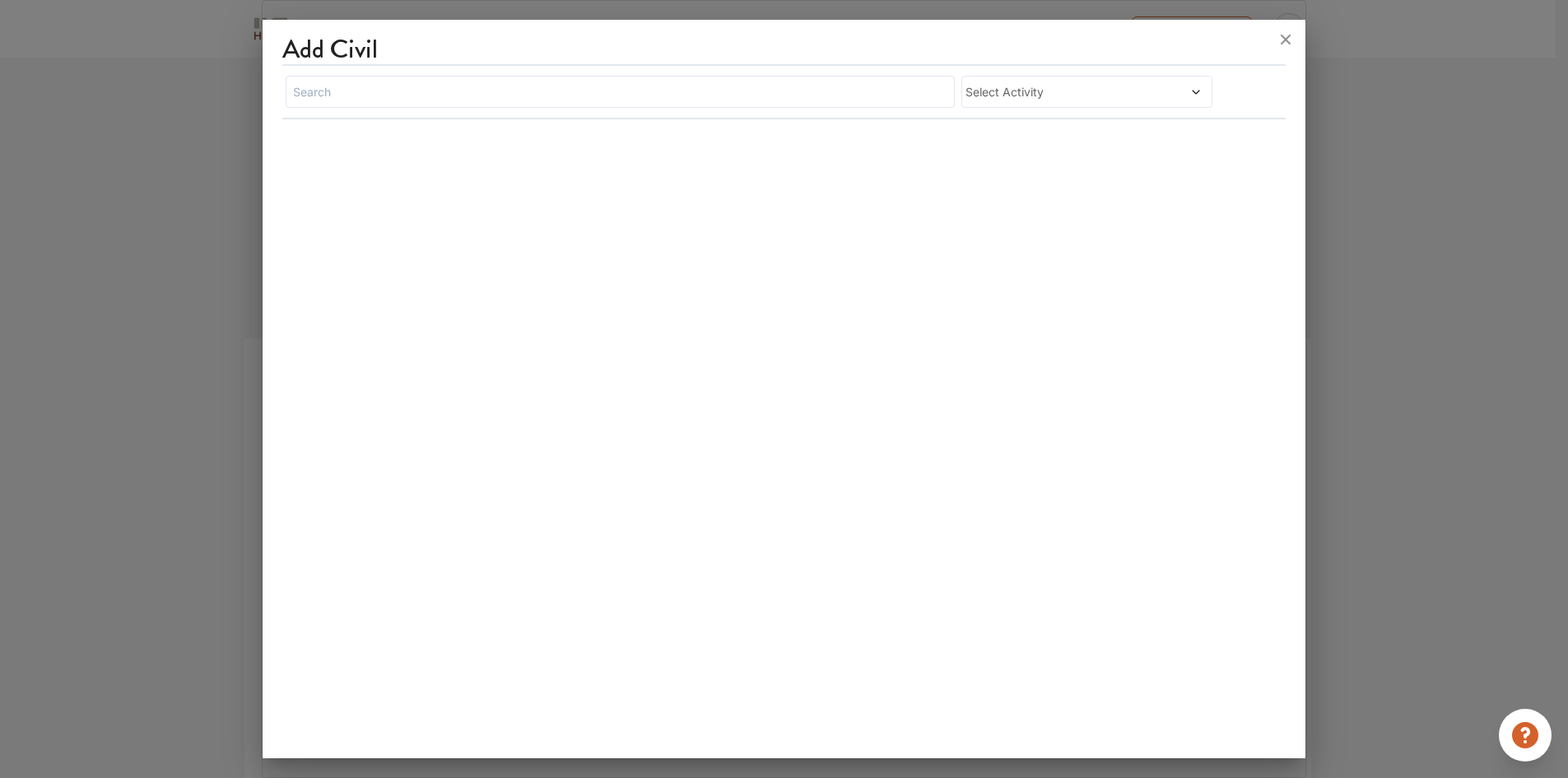
click at [1046, 85] on span "Select Activity" at bounding box center [1054, 92] width 177 height 17
click at [1042, 243] on span "demolition,construction" at bounding box center [1046, 251] width 125 height 17
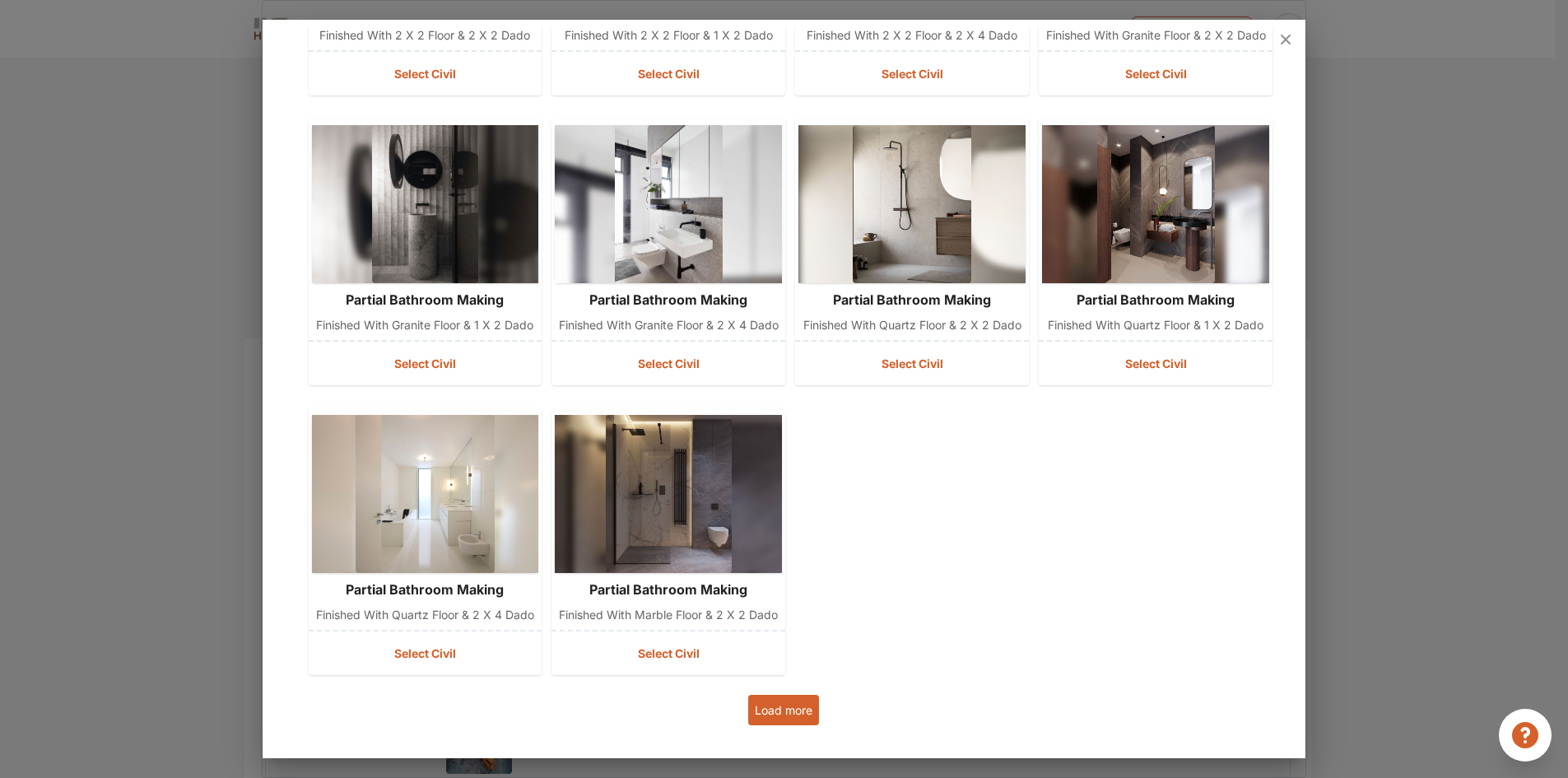
scroll to position [369, 0]
click at [780, 696] on button "Load more" at bounding box center [783, 710] width 71 height 31
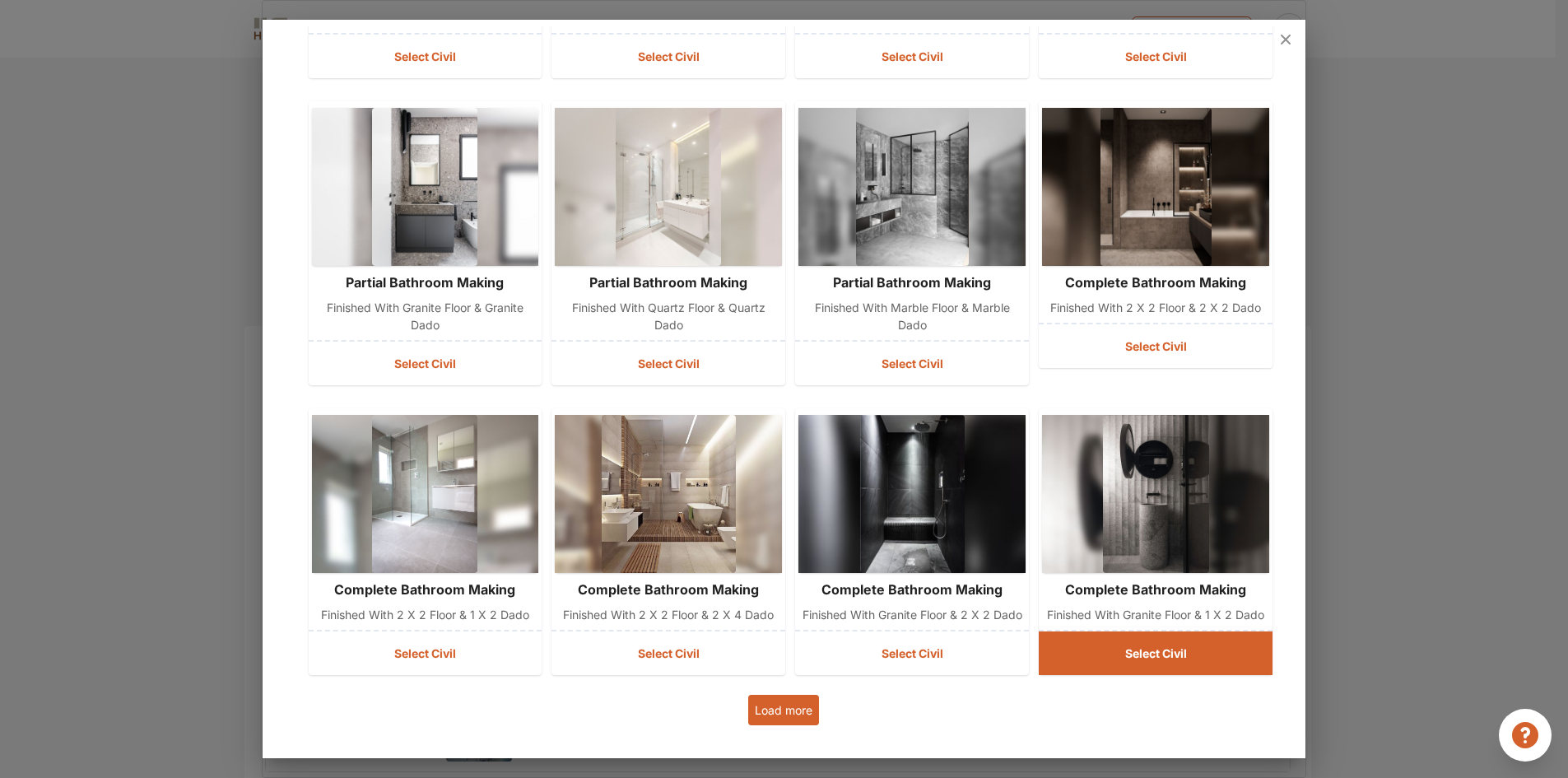
scroll to position [19, 0]
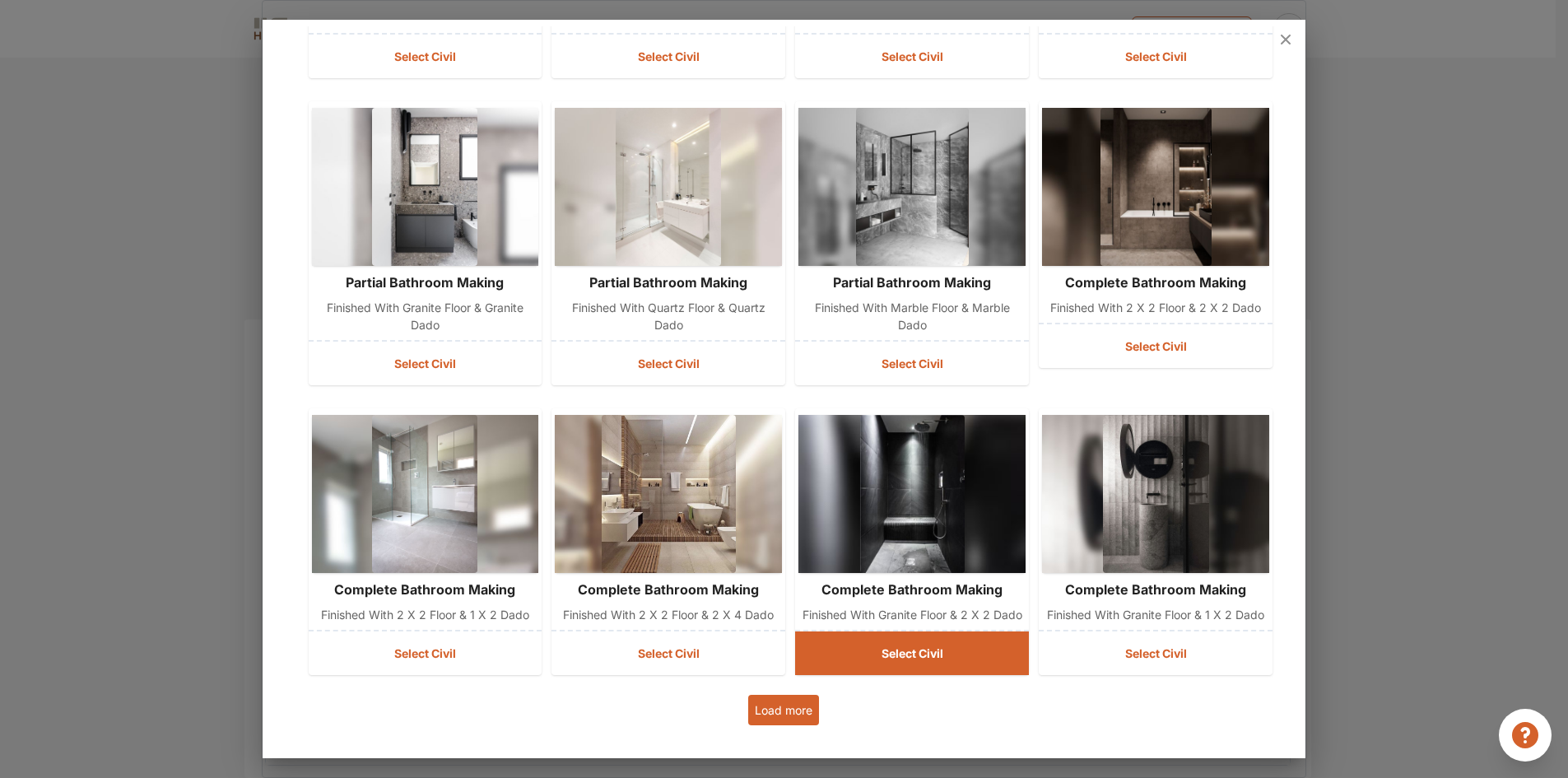
click at [955, 664] on button "Select Civil" at bounding box center [912, 653] width 234 height 43
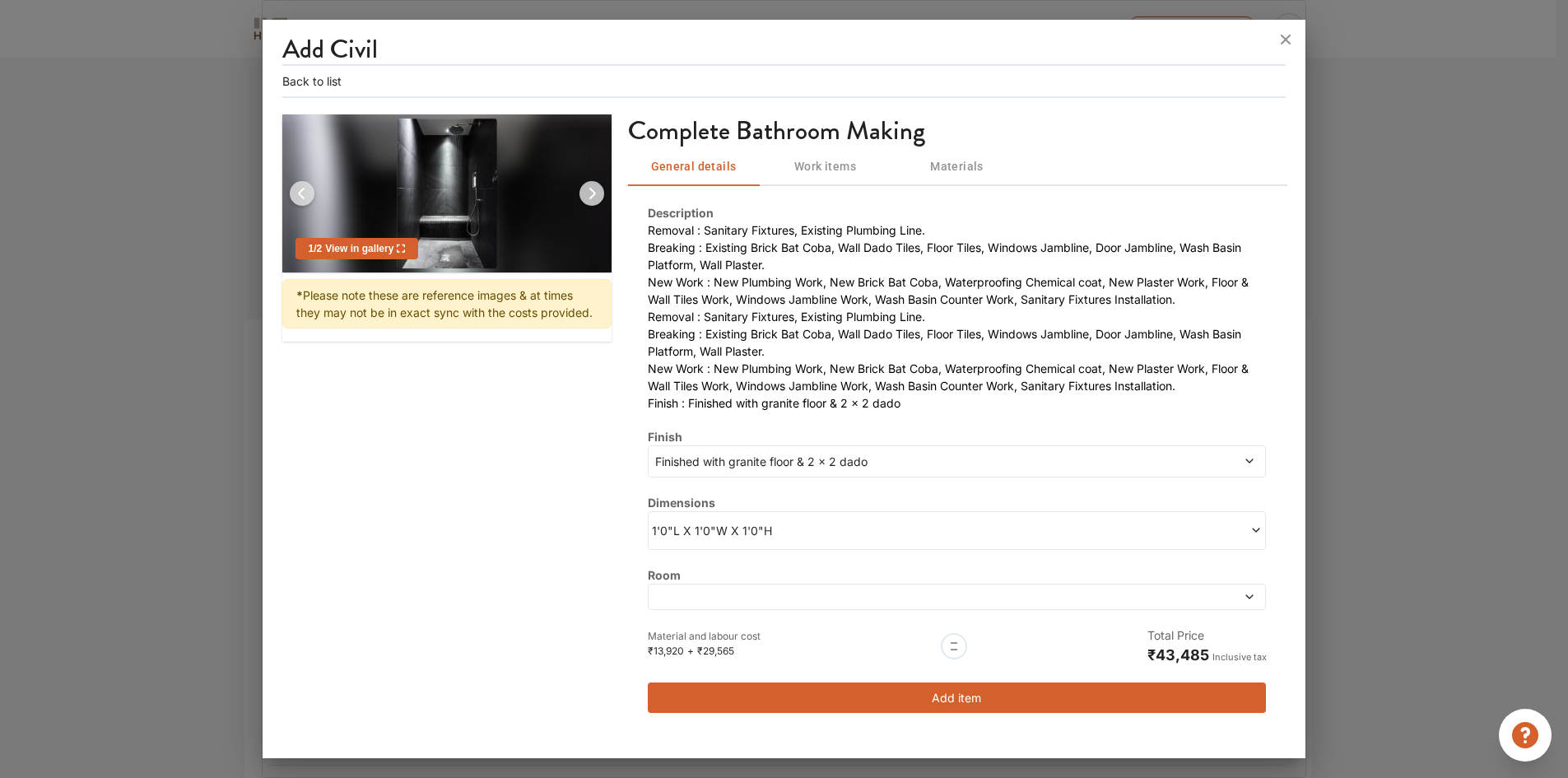
click at [854, 534] on span "1'0"L X 1'0"W X 1'0"H" at bounding box center [804, 531] width 305 height 17
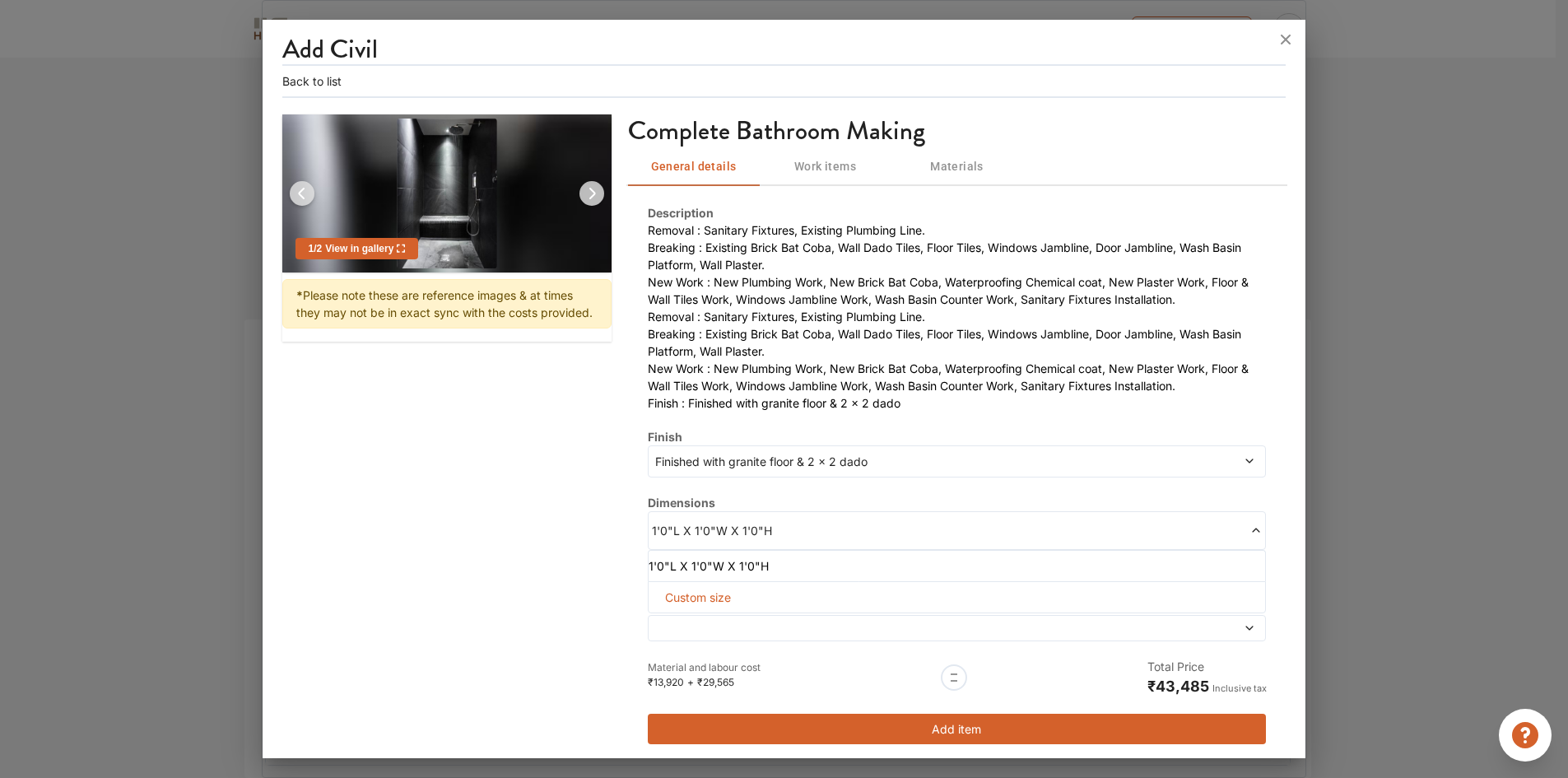
click at [721, 599] on span "Custom size" at bounding box center [698, 598] width 79 height 31
click at [694, 623] on input "text" at bounding box center [698, 624] width 71 height 30
drag, startPoint x: 675, startPoint y: 622, endPoint x: 661, endPoint y: 622, distance: 14.0
click at [662, 622] on input "48" at bounding box center [698, 624] width 71 height 30
type input "4"
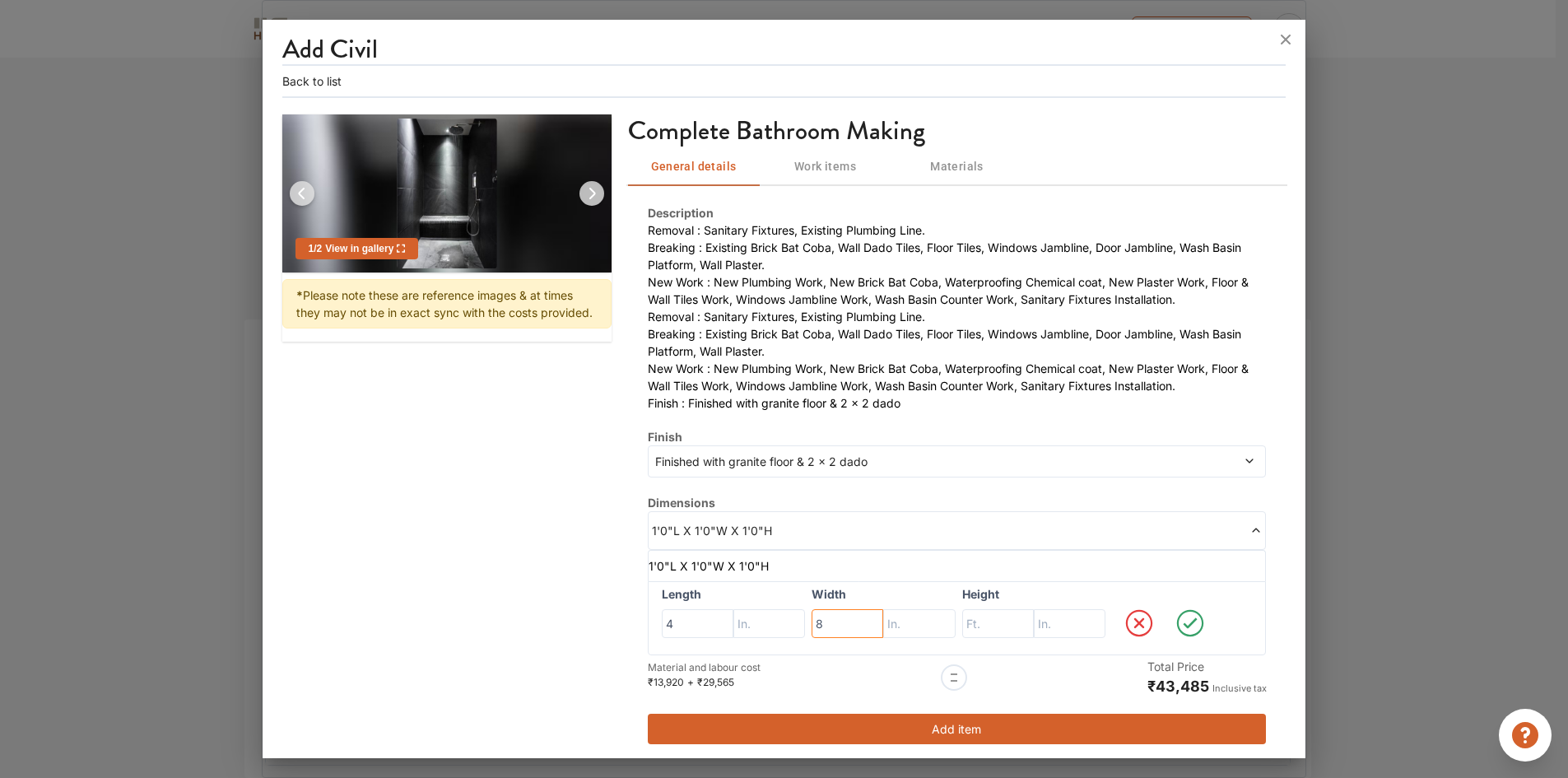
type input "8"
type input "10"
click at [1187, 628] on icon at bounding box center [1190, 623] width 48 height 33
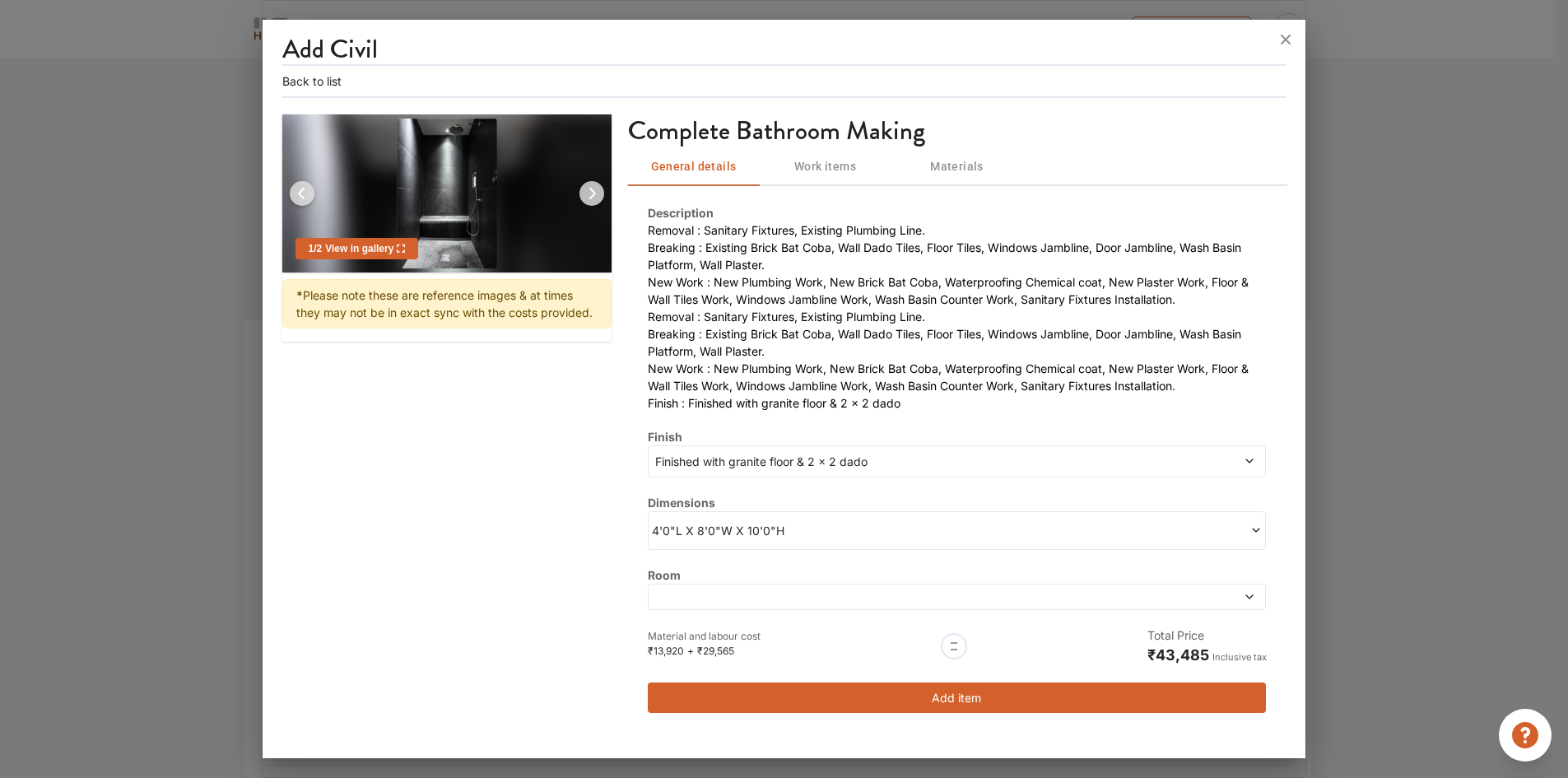
click at [796, 173] on span "Work items" at bounding box center [826, 167] width 112 height 20
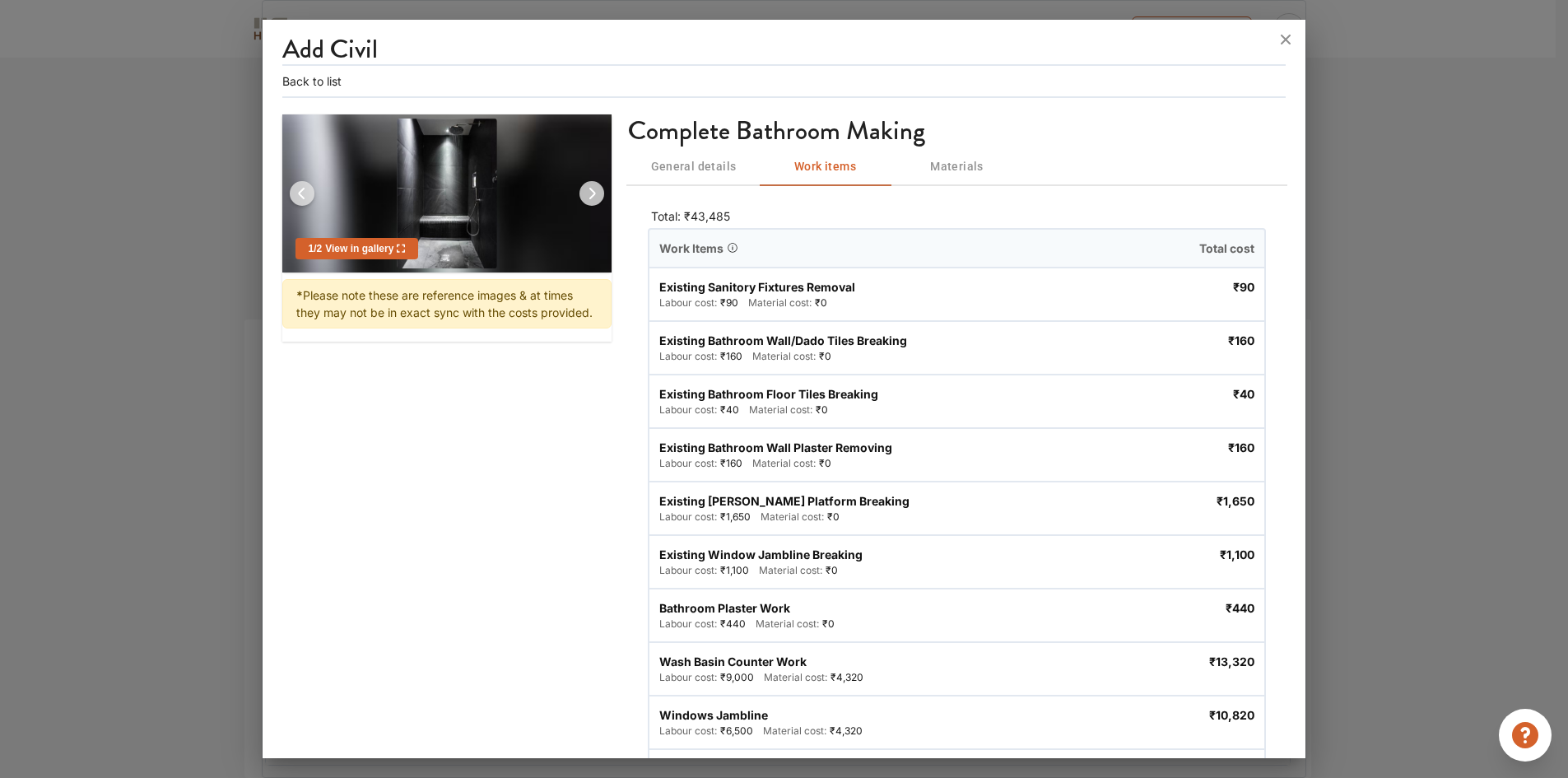
click at [943, 163] on span "Materials" at bounding box center [957, 167] width 112 height 20
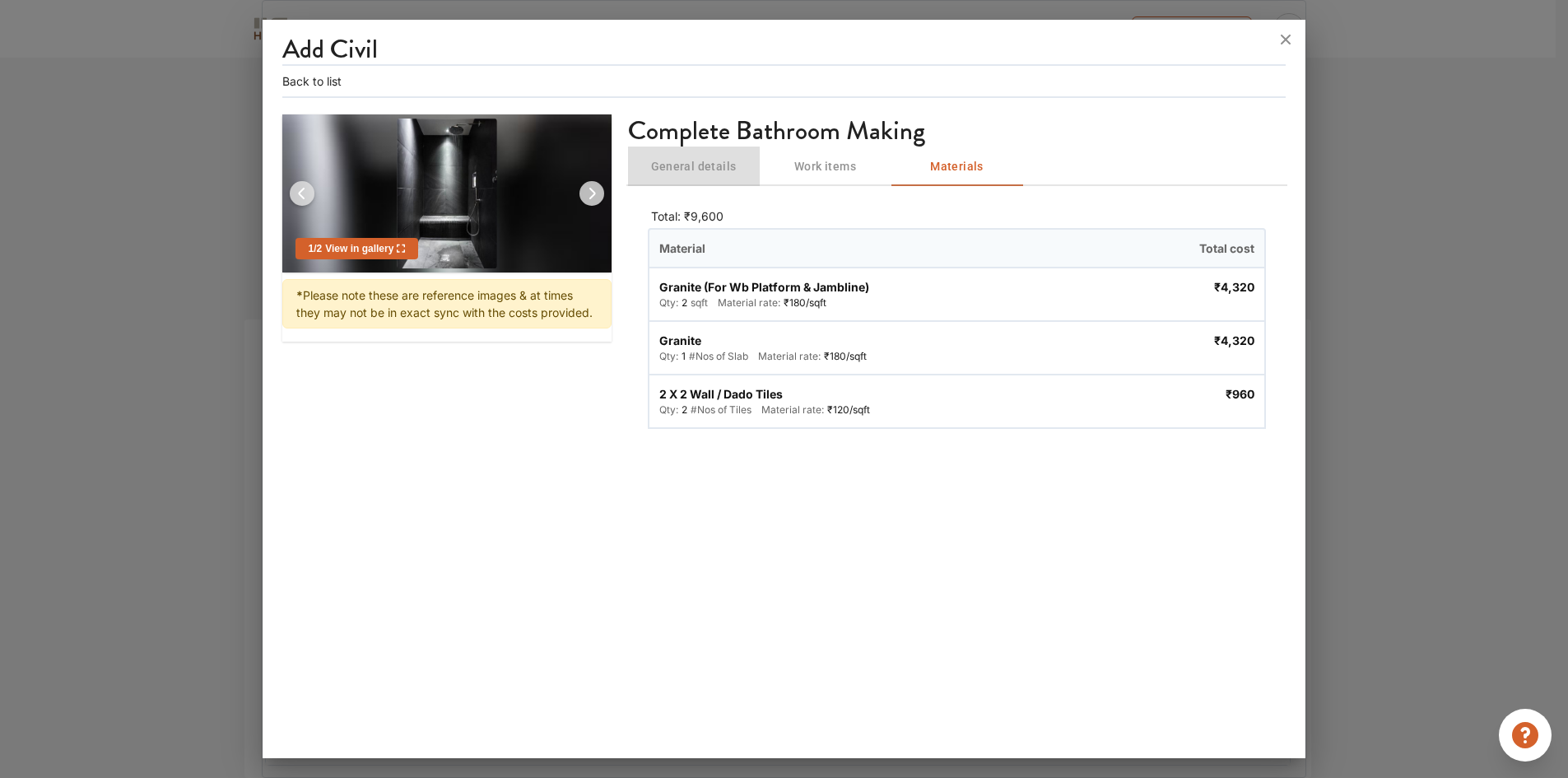
click at [712, 179] on button "General details" at bounding box center [693, 166] width 132 height 39
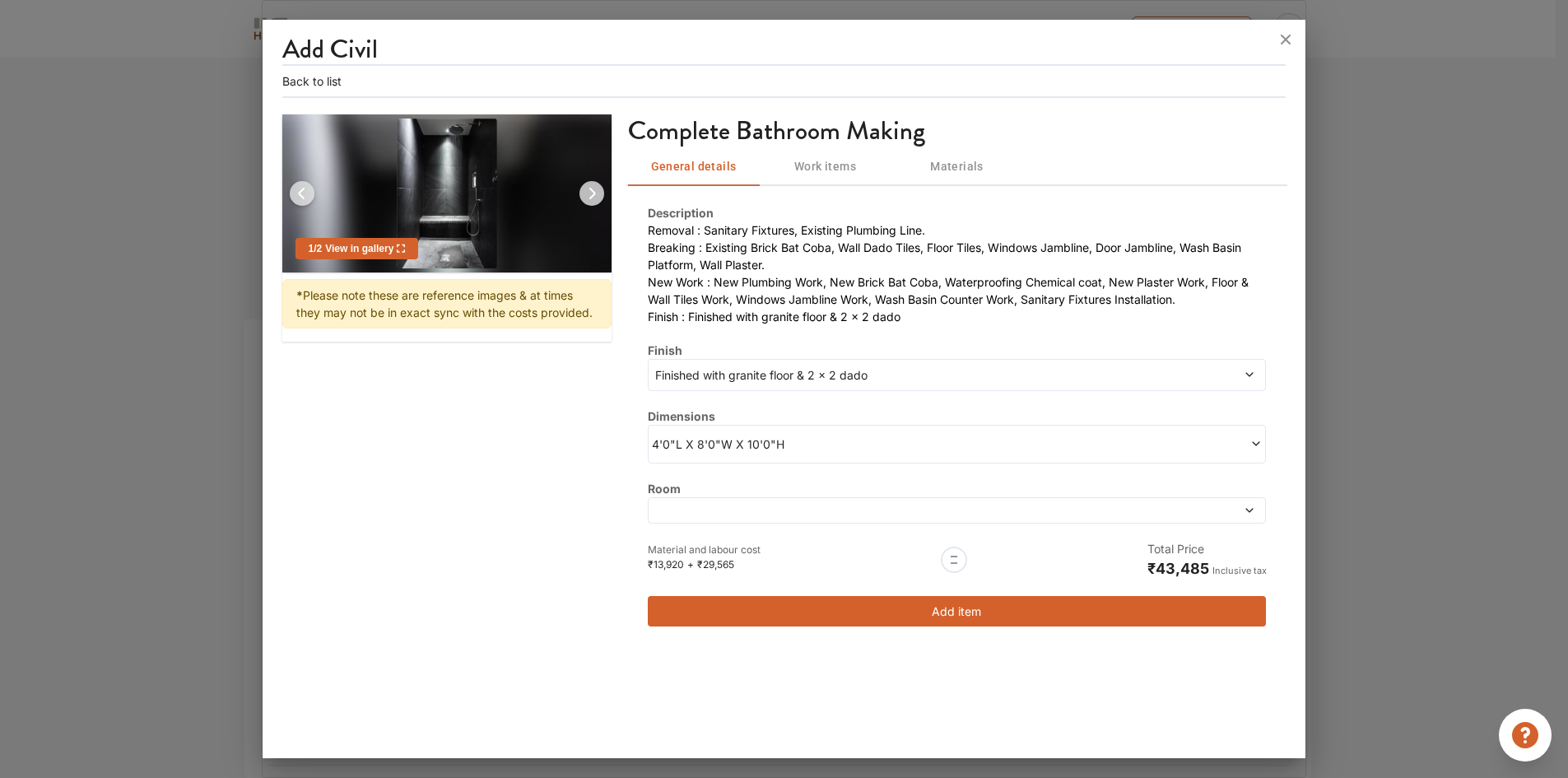
click at [790, 501] on div at bounding box center [957, 510] width 619 height 26
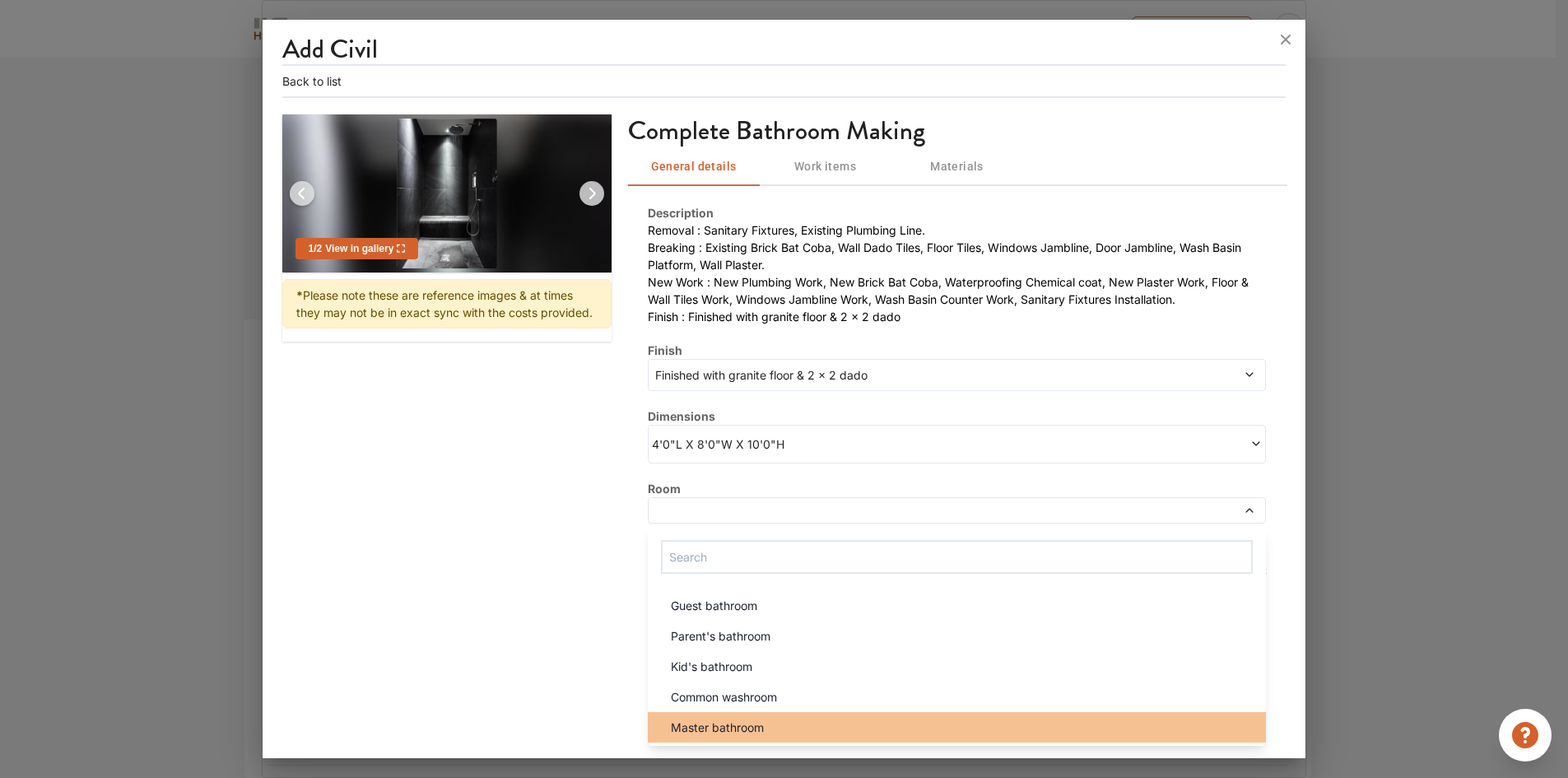
click at [714, 725] on span "Master bathroom" at bounding box center [716, 727] width 93 height 17
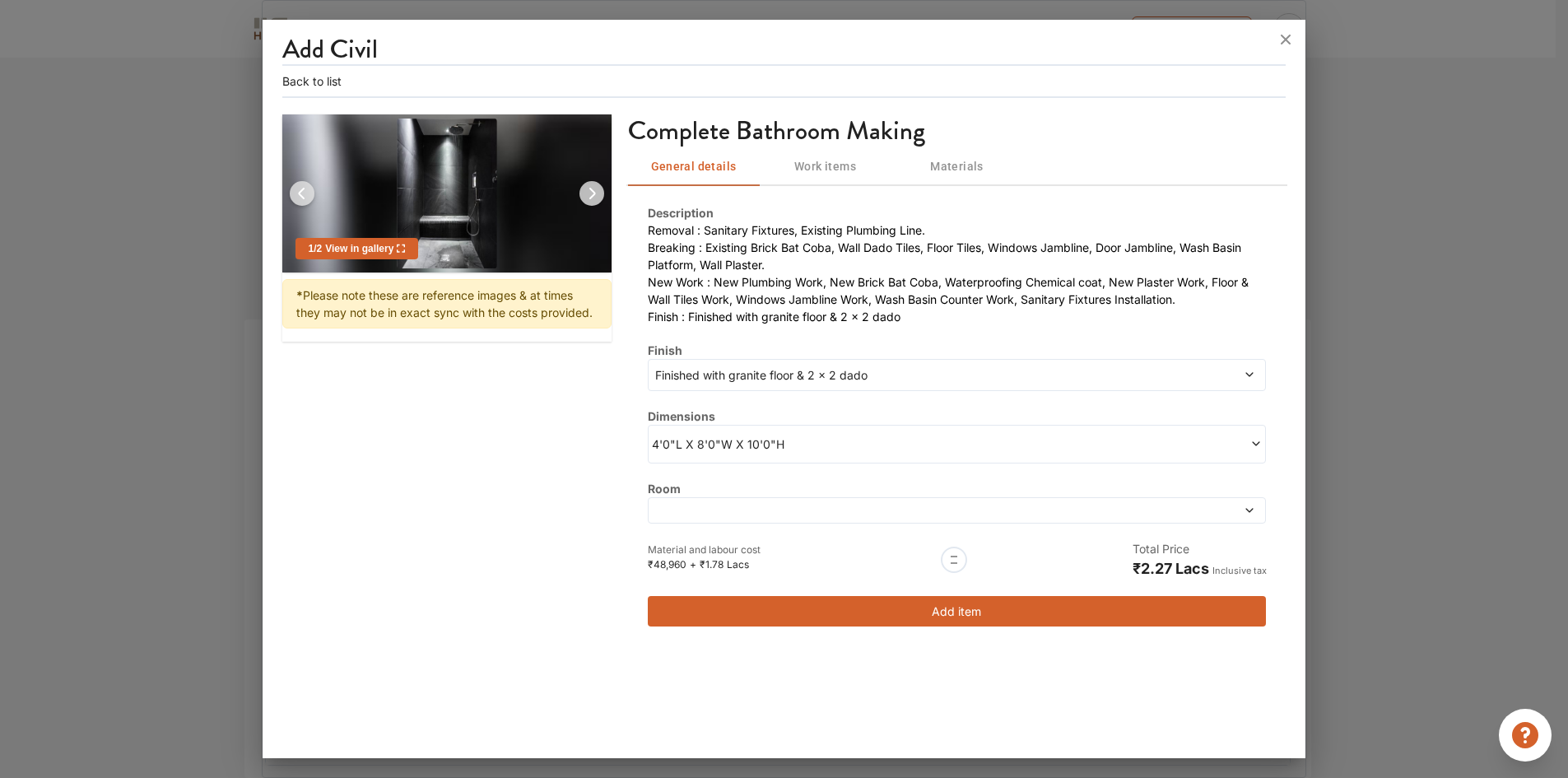
click at [801, 378] on span "Finished with granite floor & 2 x 2 dado" at bounding box center [879, 375] width 454 height 17
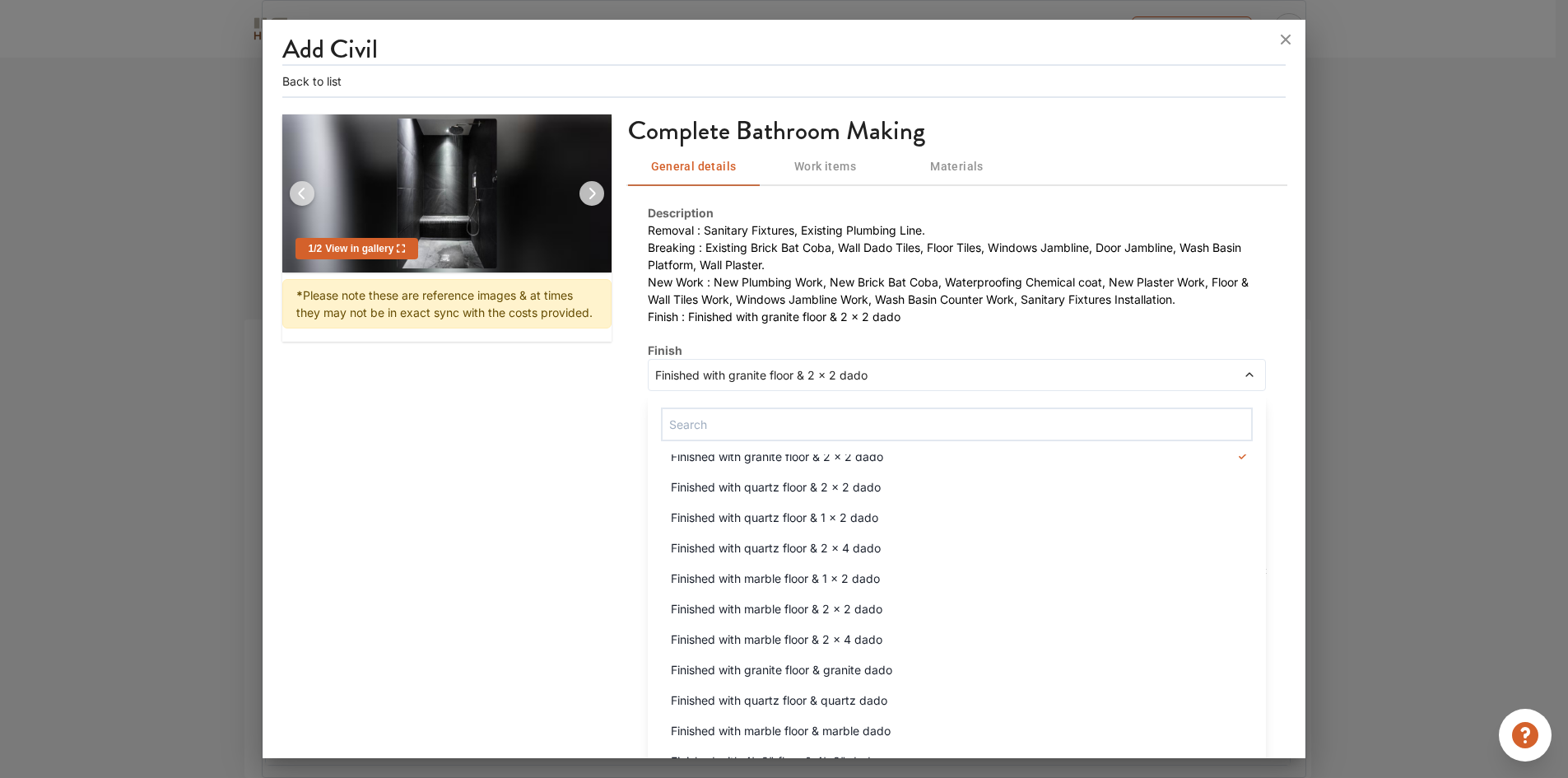
scroll to position [196, 0]
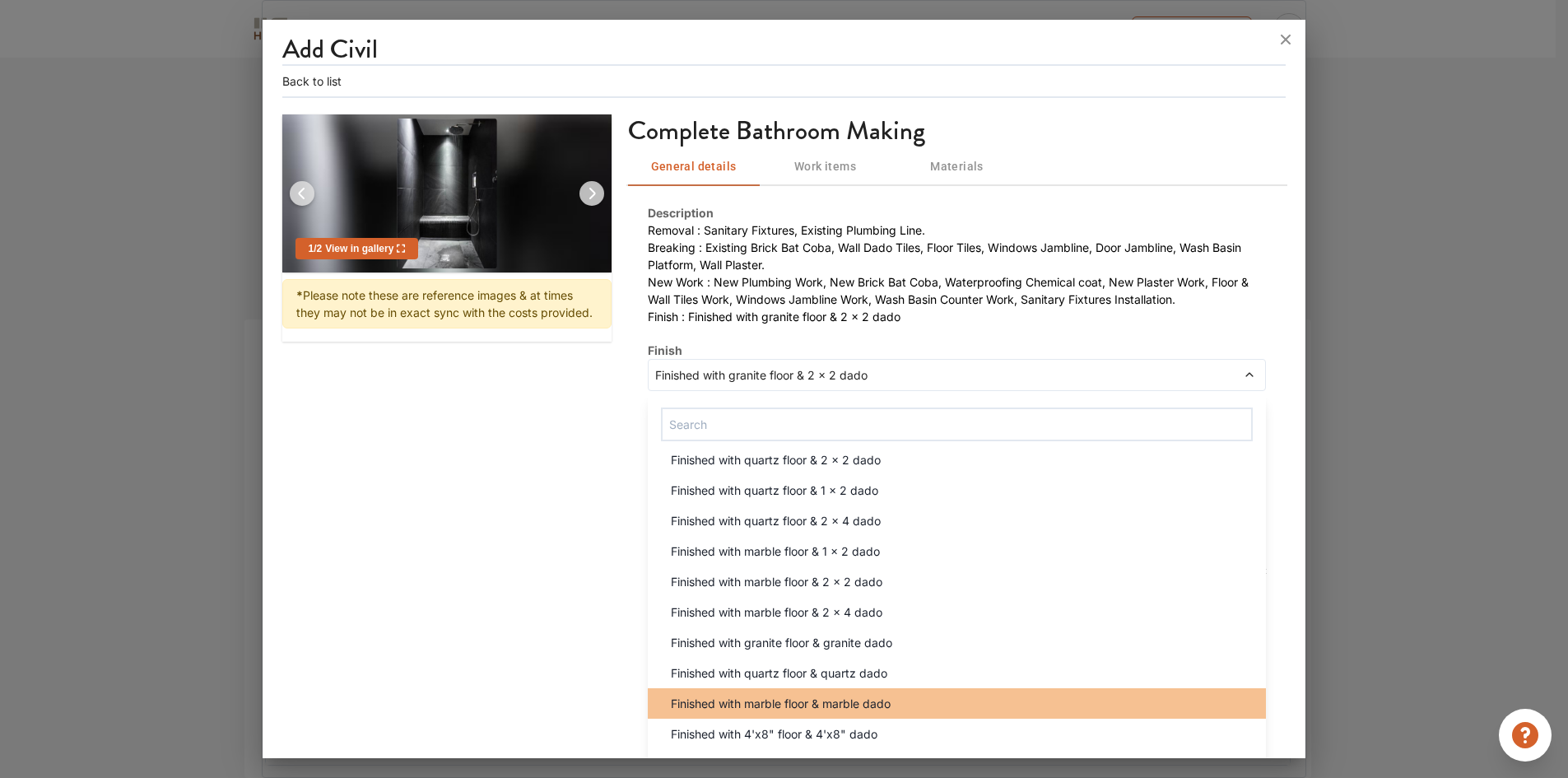
click at [803, 709] on span "Finished with marble floor & marble dado" at bounding box center [780, 703] width 220 height 17
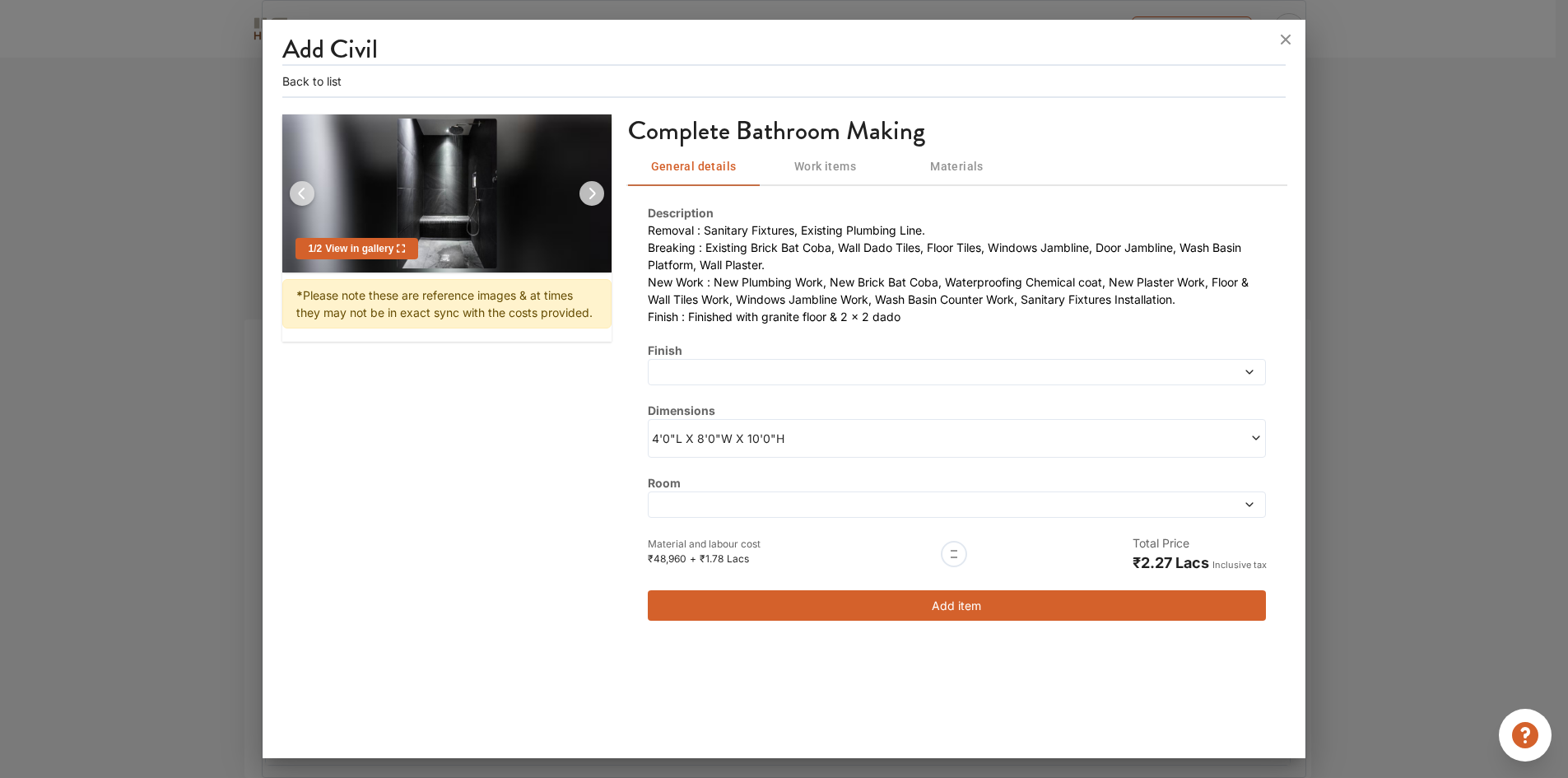
click at [744, 509] on span at bounding box center [879, 505] width 454 height 12
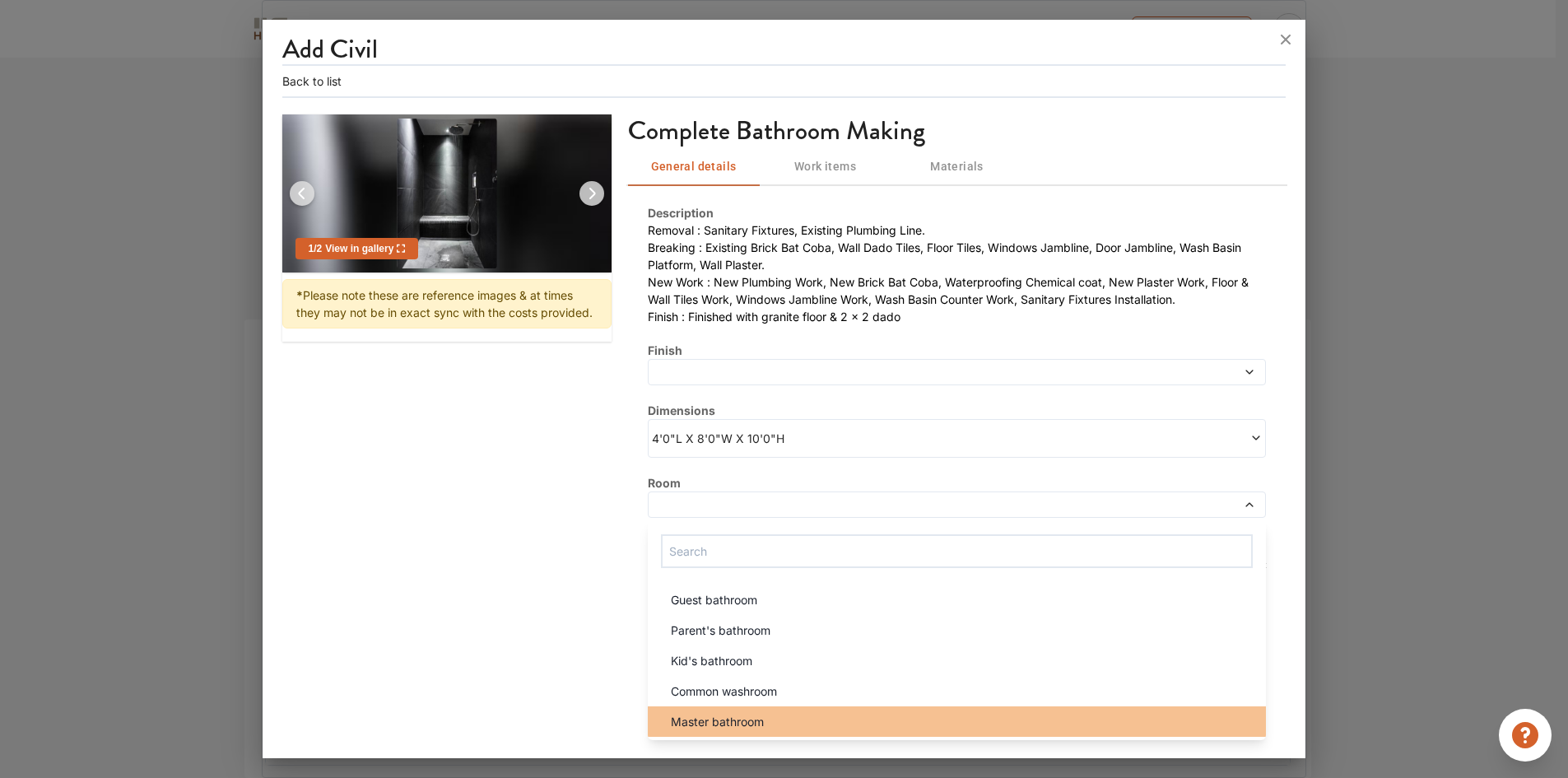
click at [709, 710] on li "Master bathroom" at bounding box center [957, 722] width 619 height 31
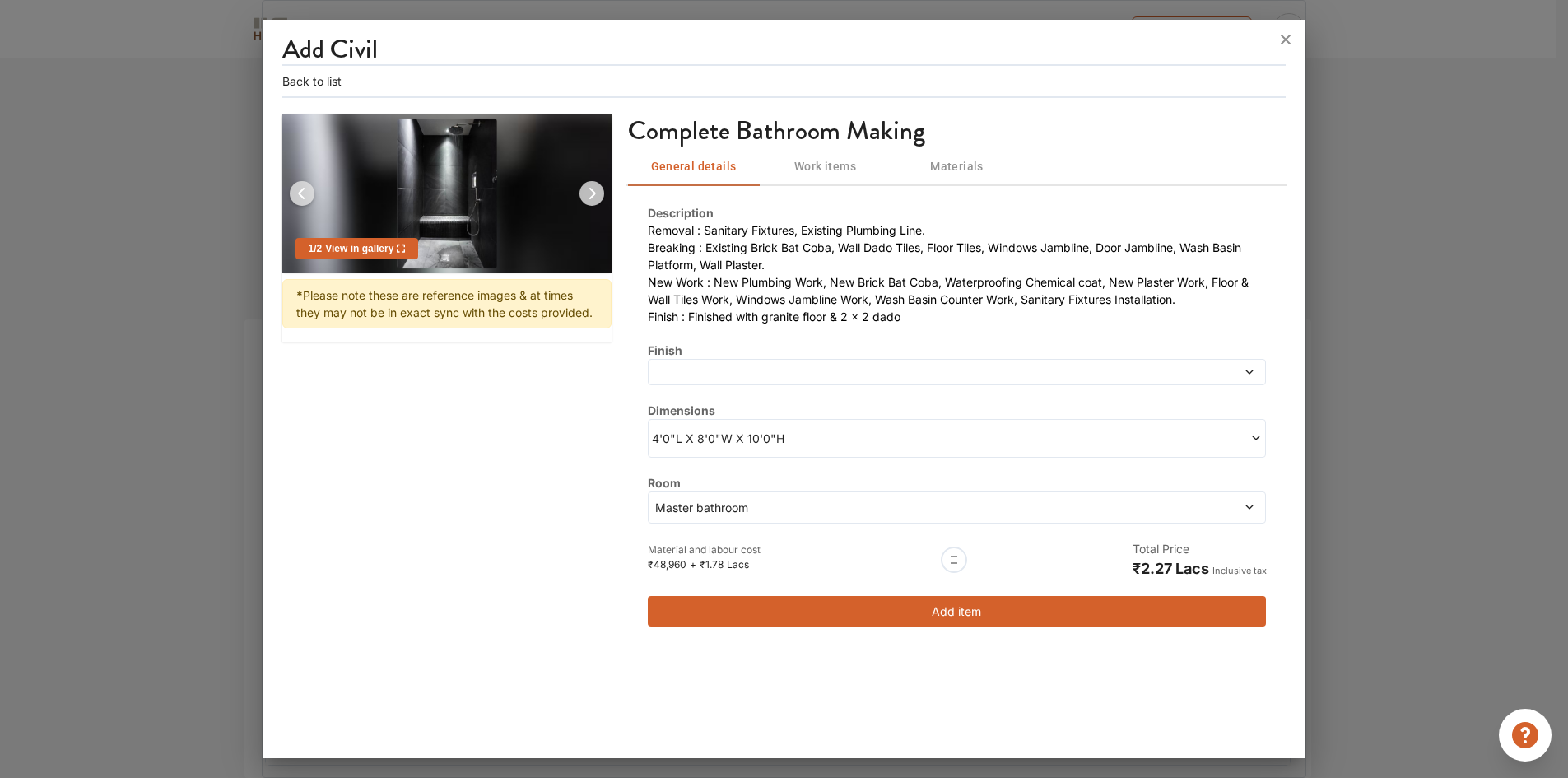
click at [861, 615] on button "Add item" at bounding box center [957, 611] width 619 height 31
click at [949, 616] on button "Add item" at bounding box center [957, 611] width 619 height 31
click at [1285, 39] on icon at bounding box center [1287, 40] width 10 height 10
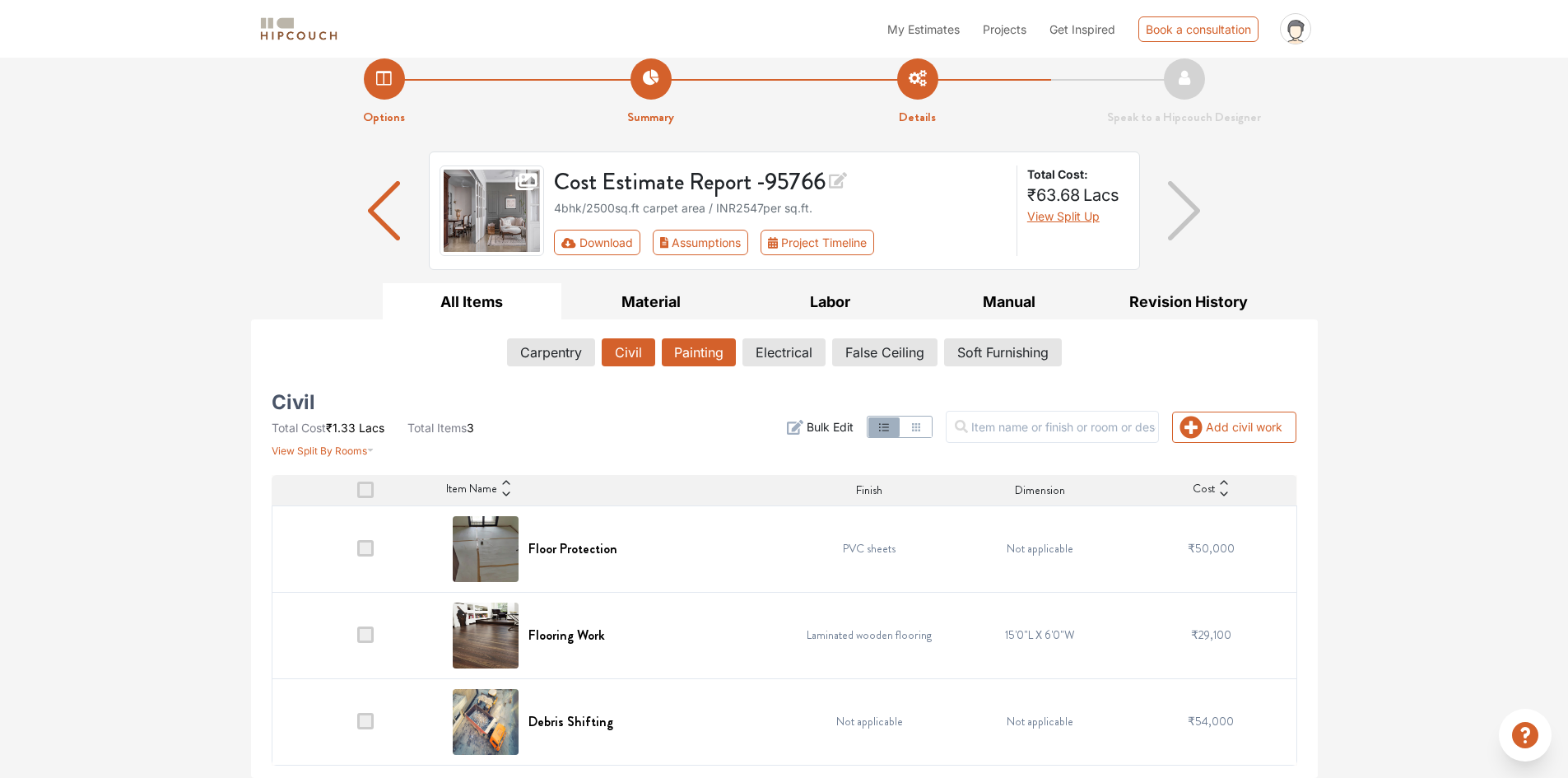
click at [697, 356] on button "Painting" at bounding box center [699, 352] width 74 height 28
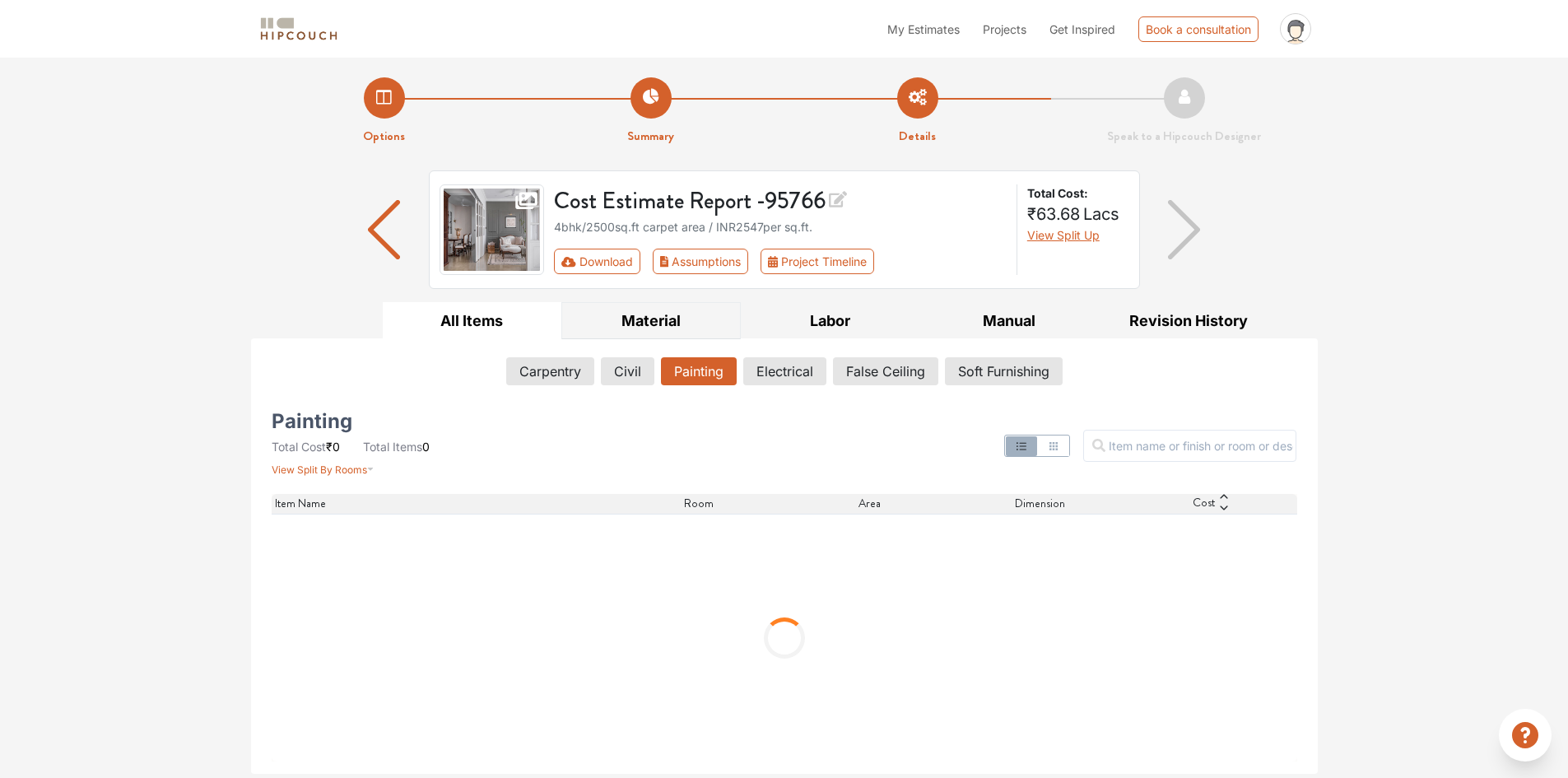
click at [636, 323] on button "Material" at bounding box center [650, 321] width 179 height 37
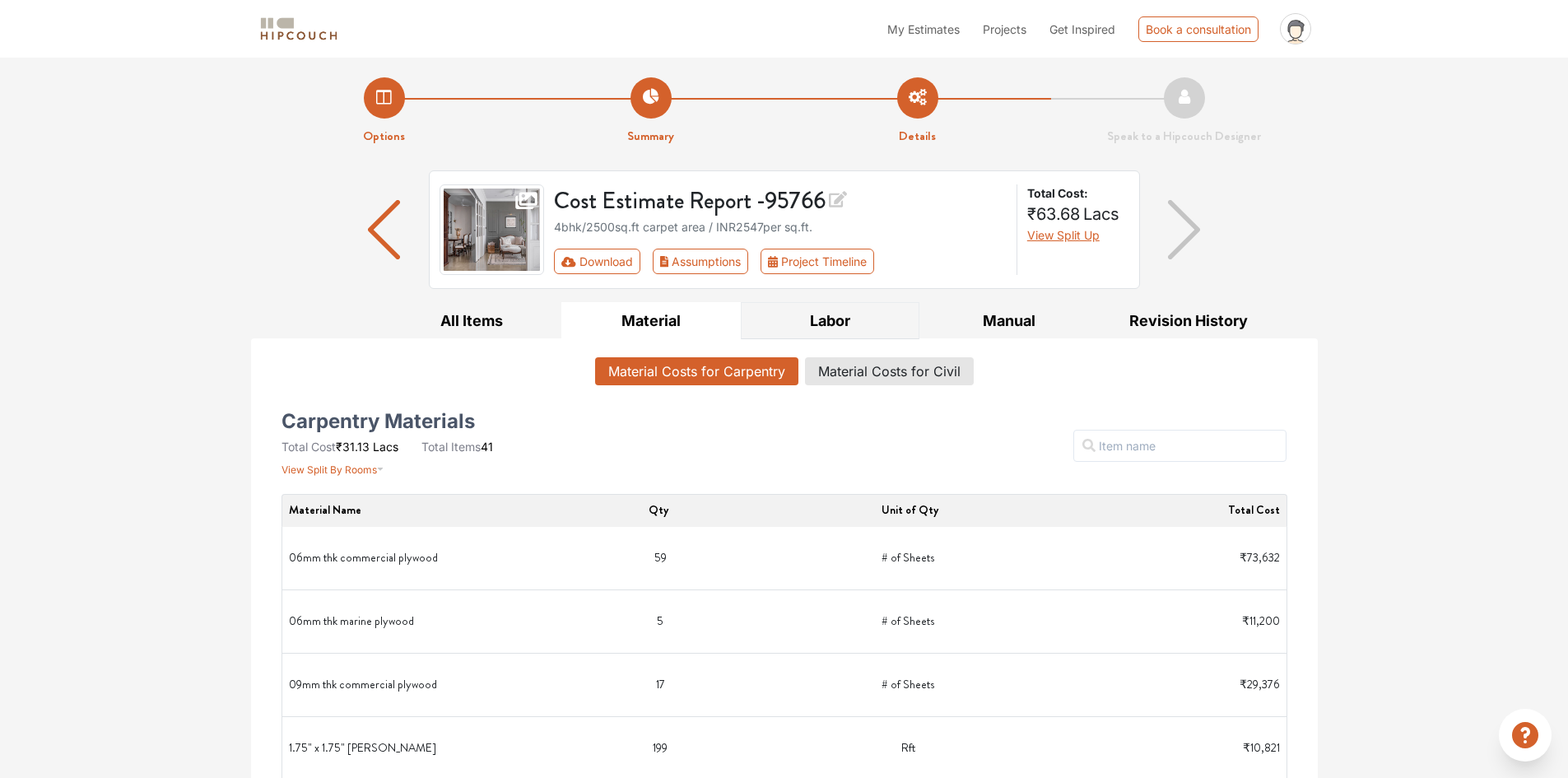
click at [817, 315] on button "Labor" at bounding box center [830, 321] width 179 height 37
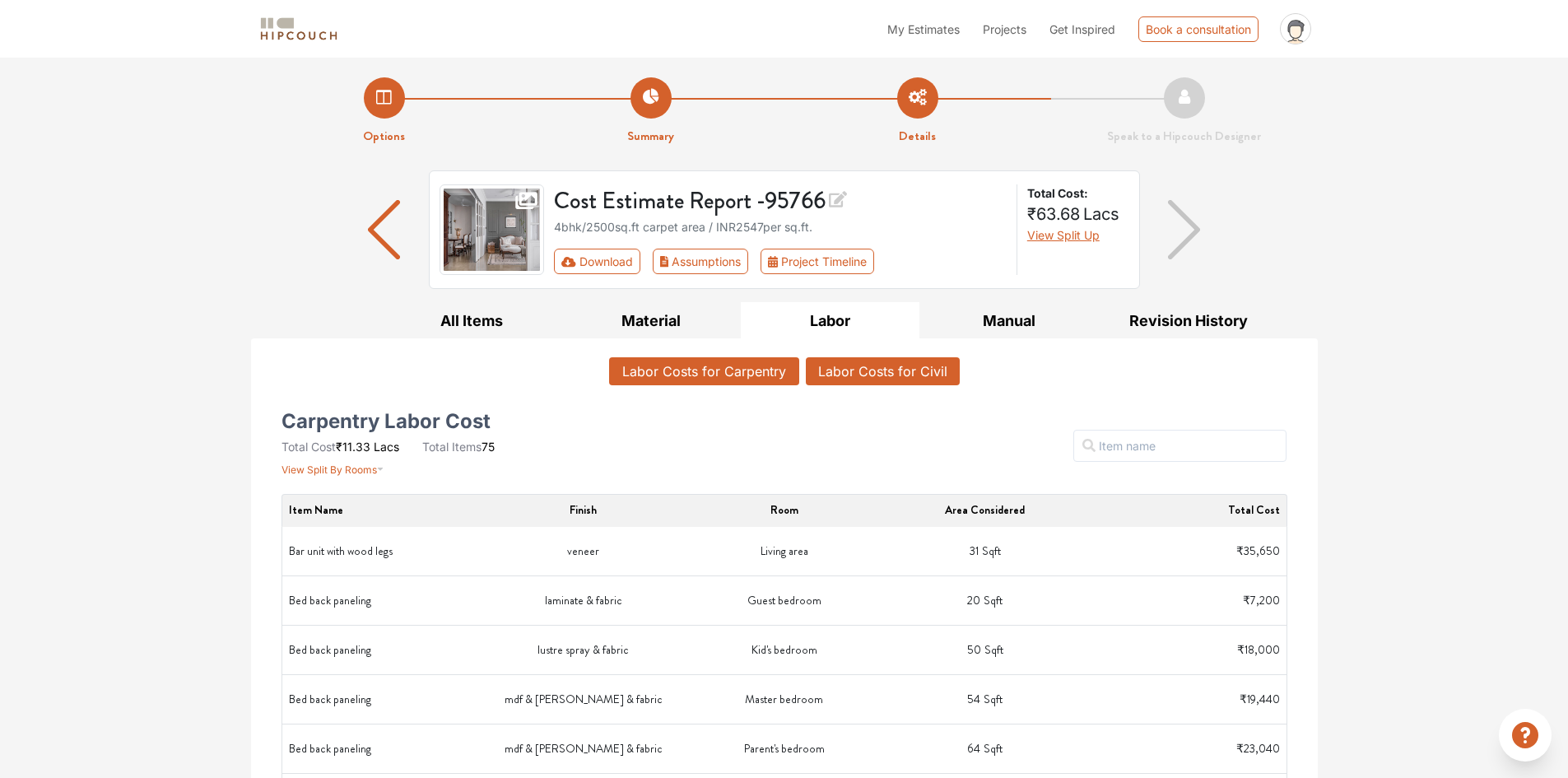
click at [880, 372] on button "Labor Costs for Civil" at bounding box center [882, 371] width 154 height 28
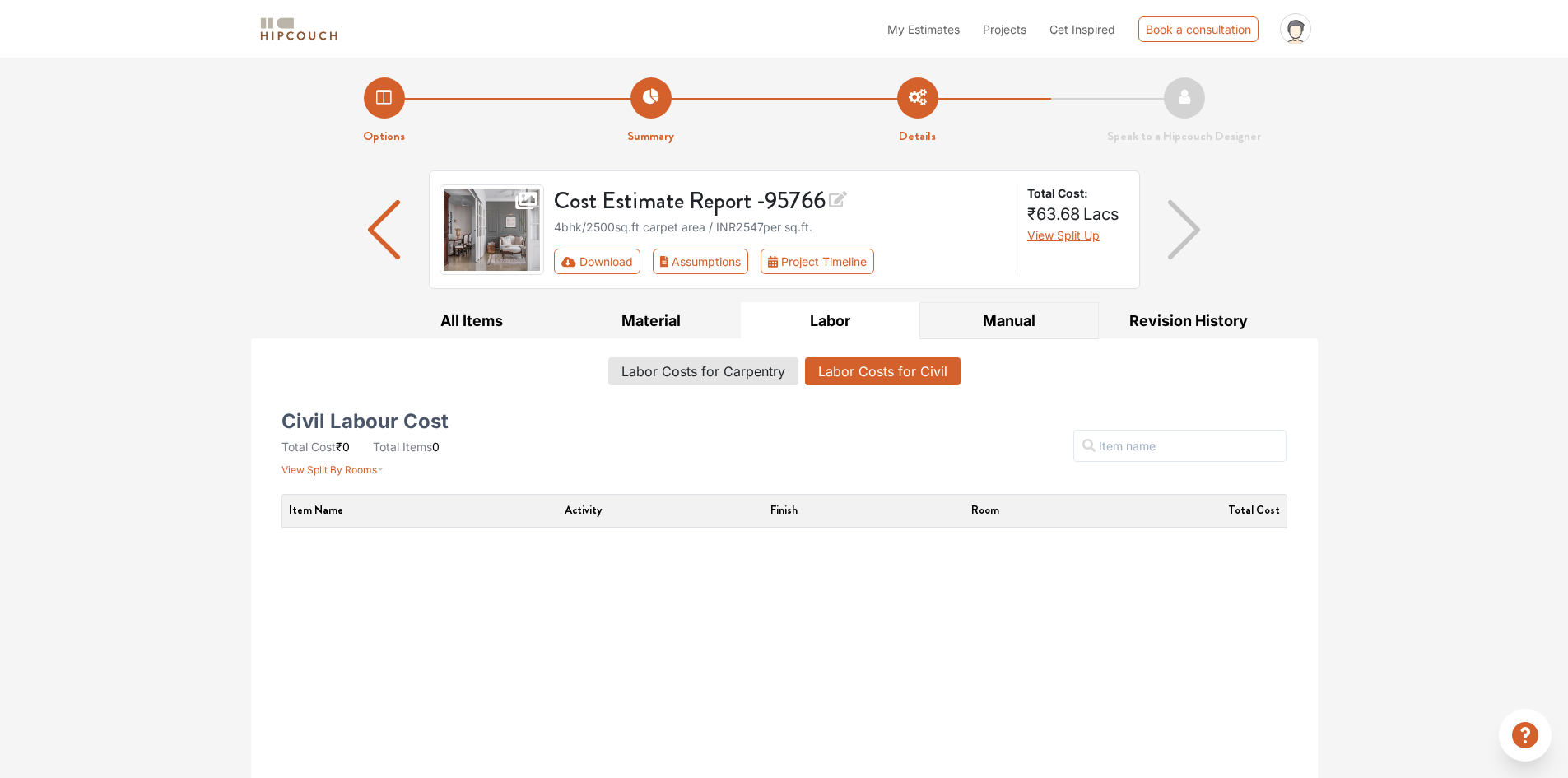
click at [1039, 327] on button "Manual" at bounding box center [1009, 321] width 179 height 37
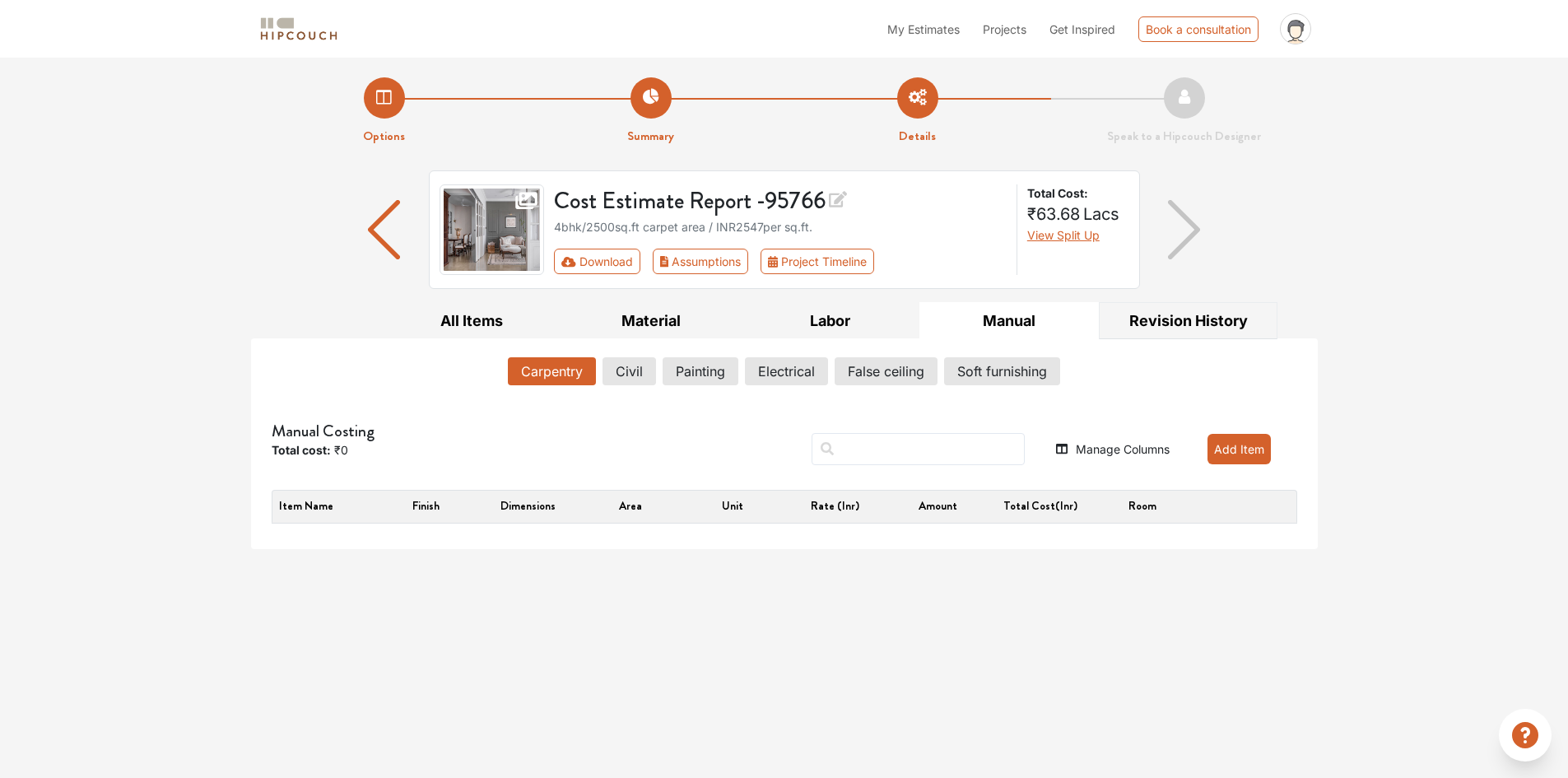
click at [1171, 332] on button "Revision History" at bounding box center [1188, 321] width 179 height 37
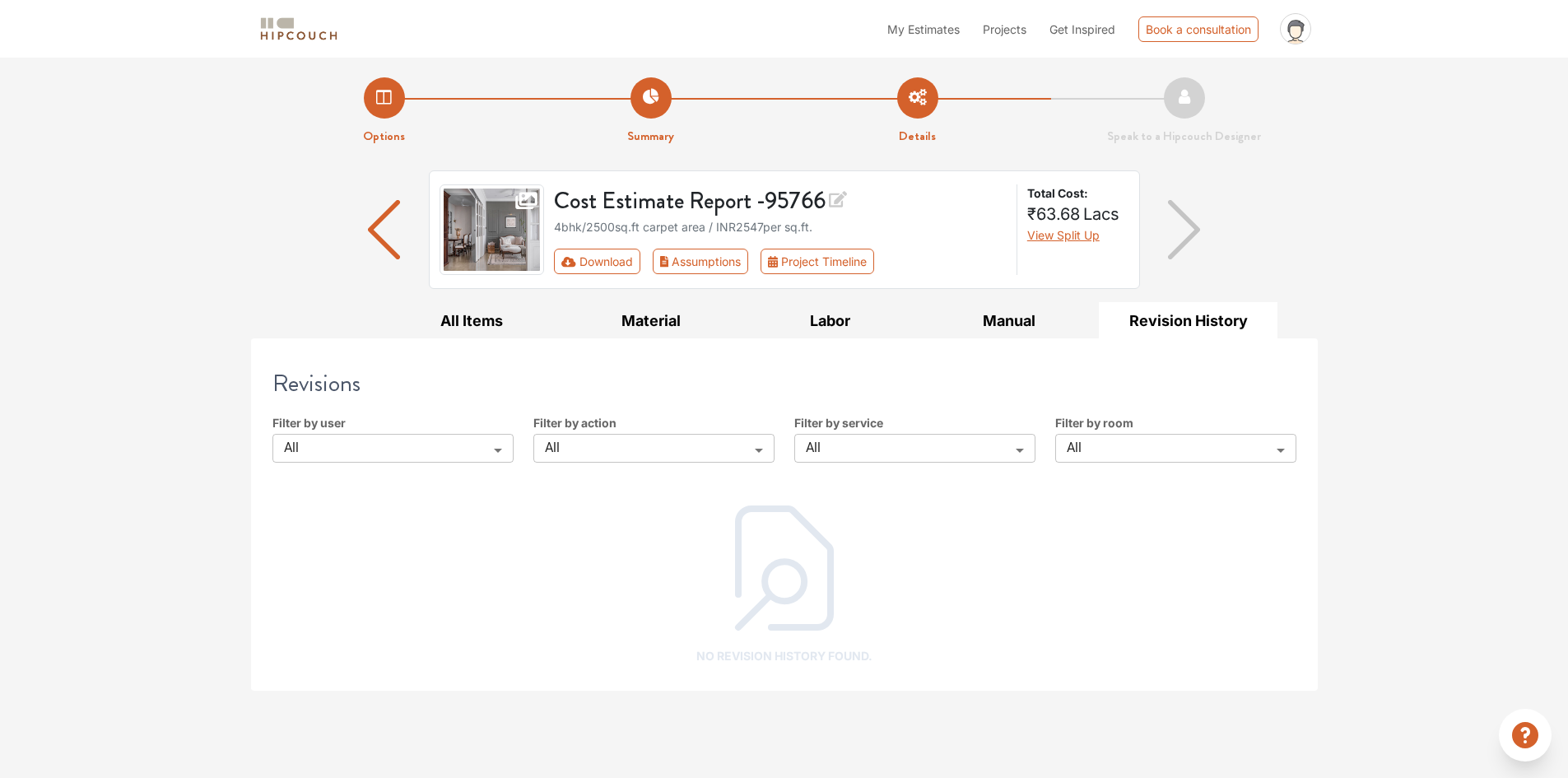
click at [1037, 239] on span "View Split Up" at bounding box center [1063, 235] width 72 height 14
click at [1296, 26] on icon at bounding box center [1295, 34] width 19 height 29
click at [937, 31] on span "My Estimates" at bounding box center [923, 29] width 72 height 14
